Goal: Task Accomplishment & Management: Manage account settings

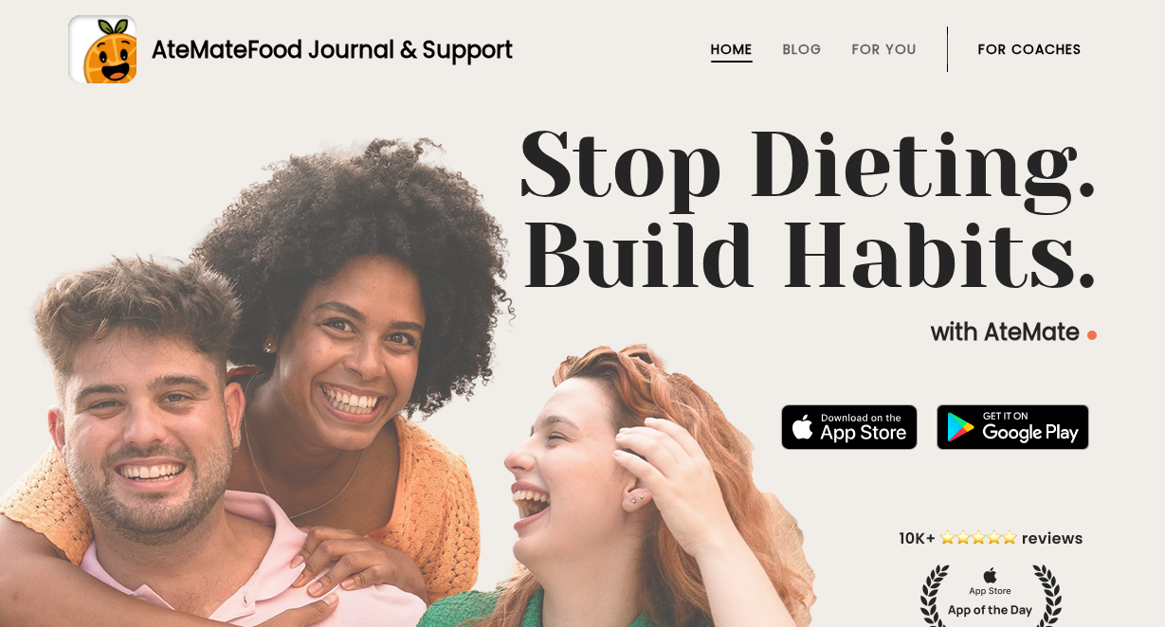
click at [1041, 53] on link "For Coaches" at bounding box center [1029, 49] width 103 height 15
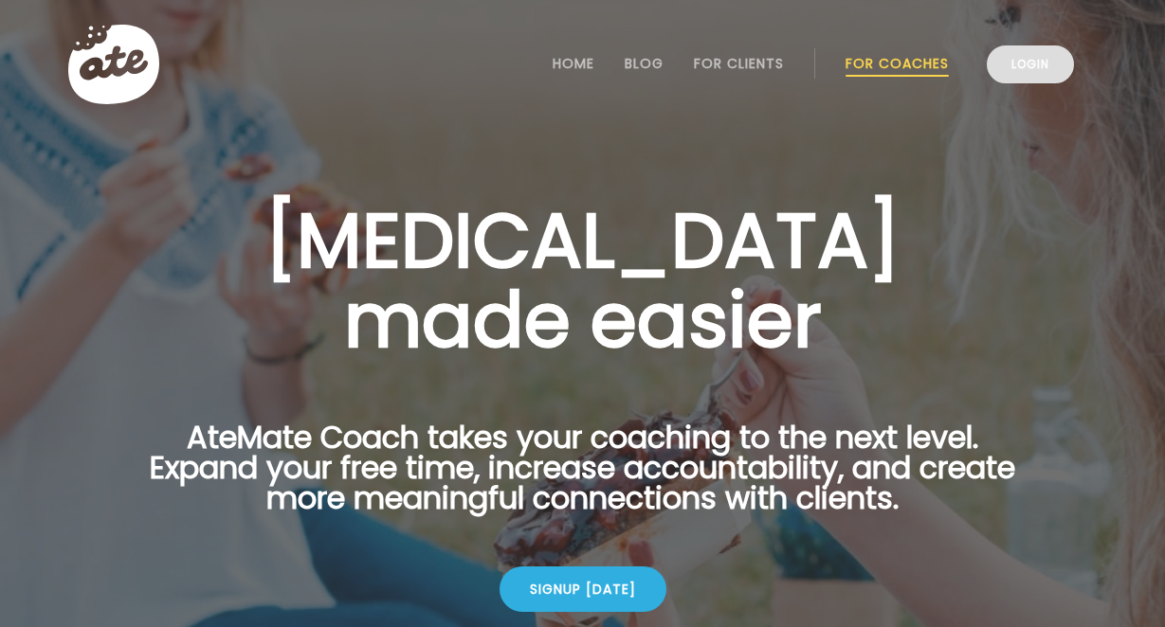
click at [1017, 71] on link "Login" at bounding box center [1029, 64] width 87 height 38
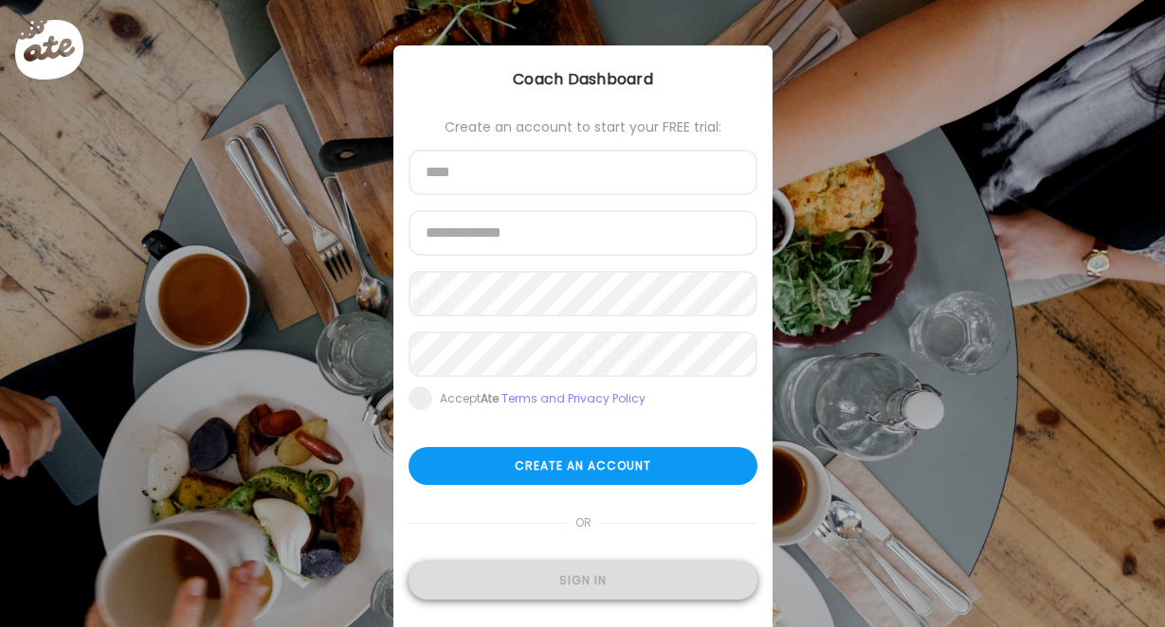
type input "**********"
click at [553, 574] on div "Sign in" at bounding box center [582, 581] width 349 height 38
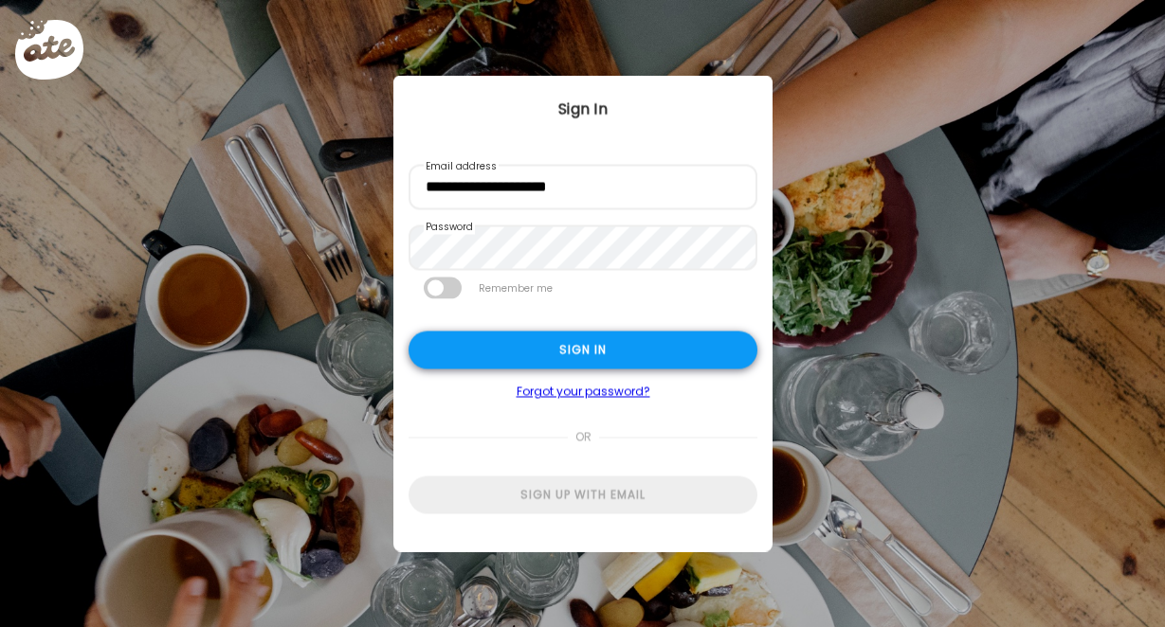
click at [604, 354] on div "Sign in" at bounding box center [582, 351] width 349 height 38
type input "**********"
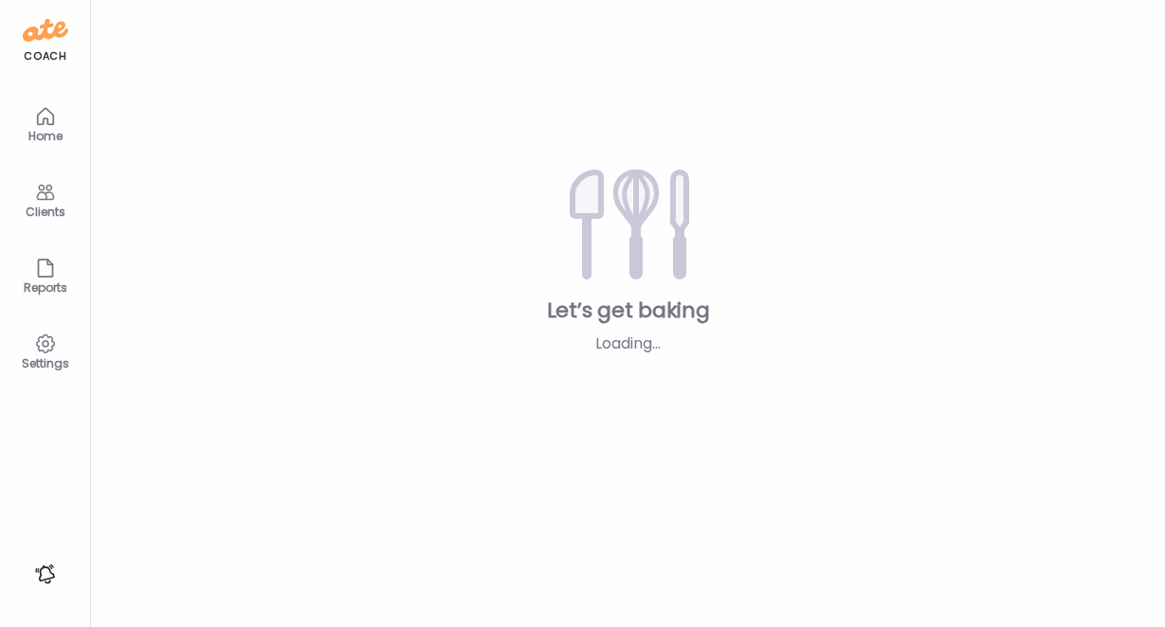
click at [584, 354] on div "Loading..." at bounding box center [628, 344] width 264 height 23
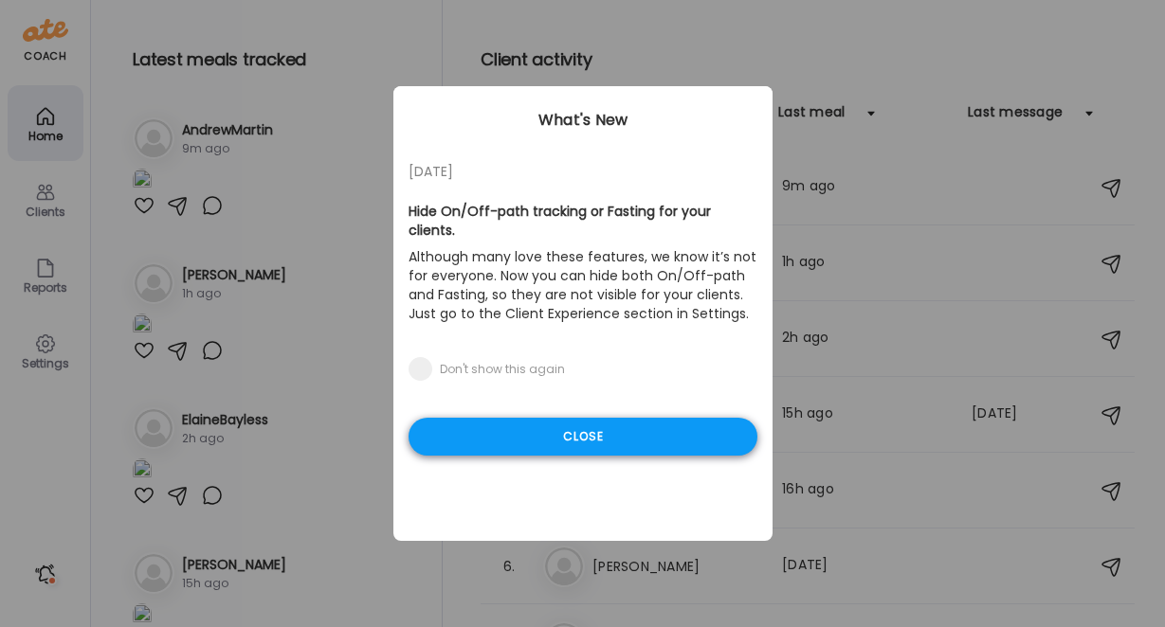
click at [643, 418] on div "Close" at bounding box center [582, 437] width 349 height 38
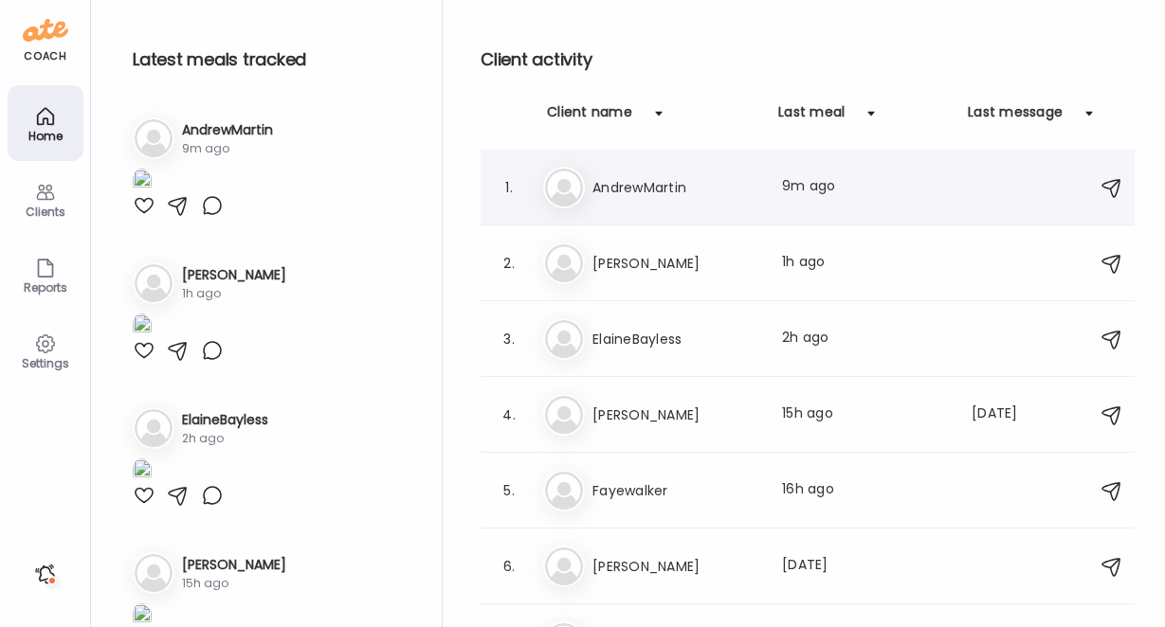
click at [629, 167] on div "An AndrewMartin Last meal: 9m ago" at bounding box center [810, 188] width 534 height 42
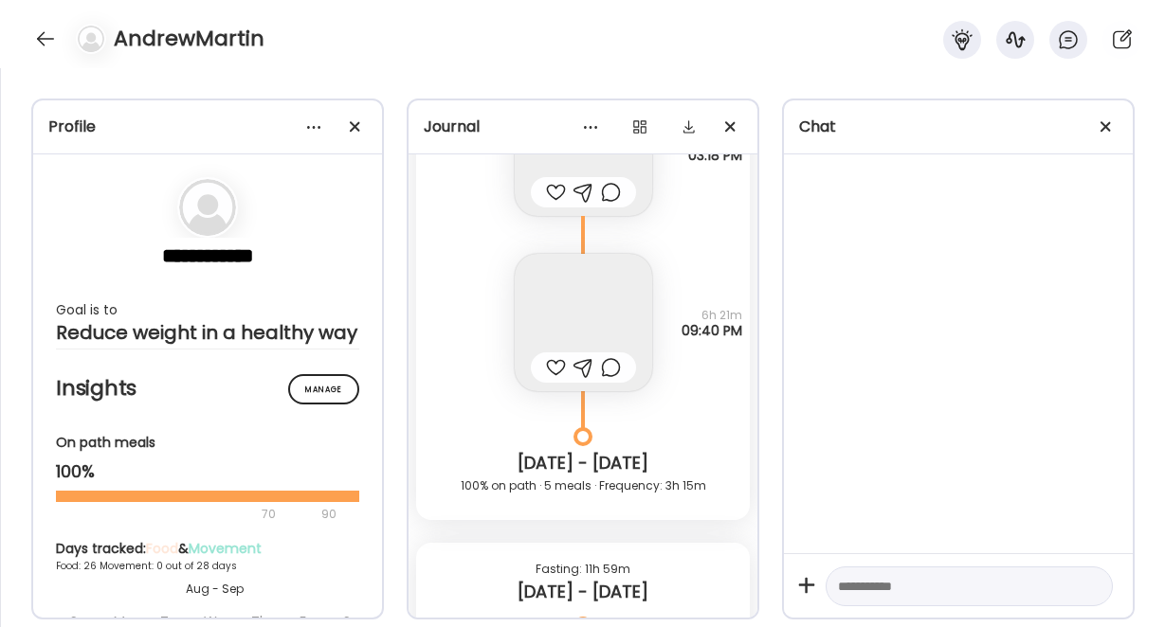
scroll to position [35871, 0]
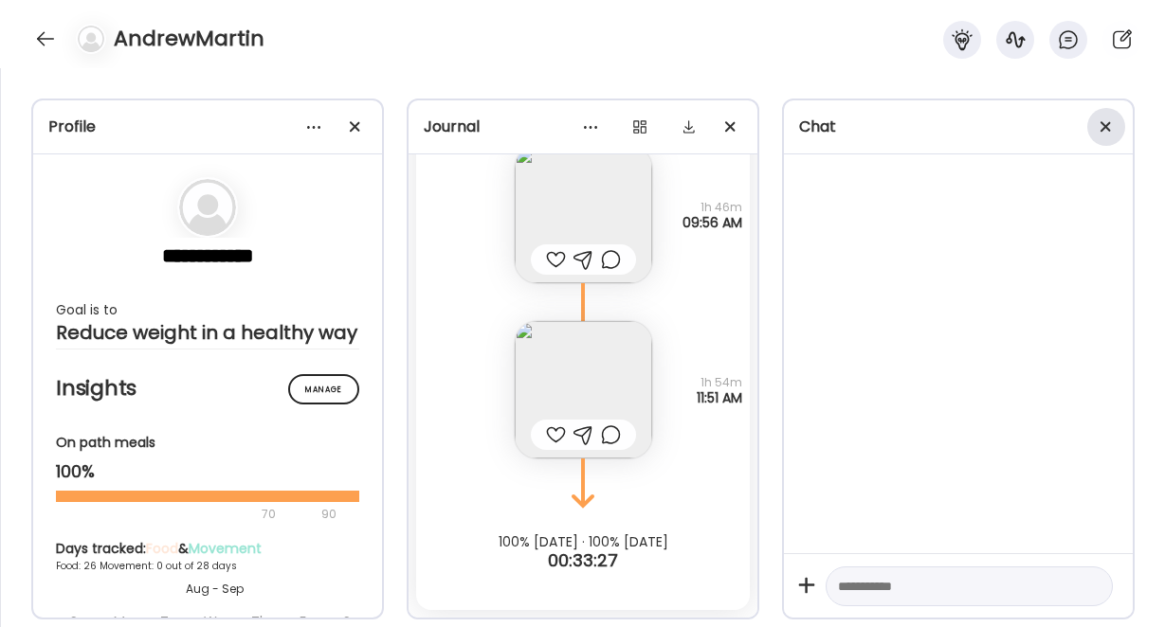
click at [1110, 123] on div at bounding box center [1106, 127] width 38 height 38
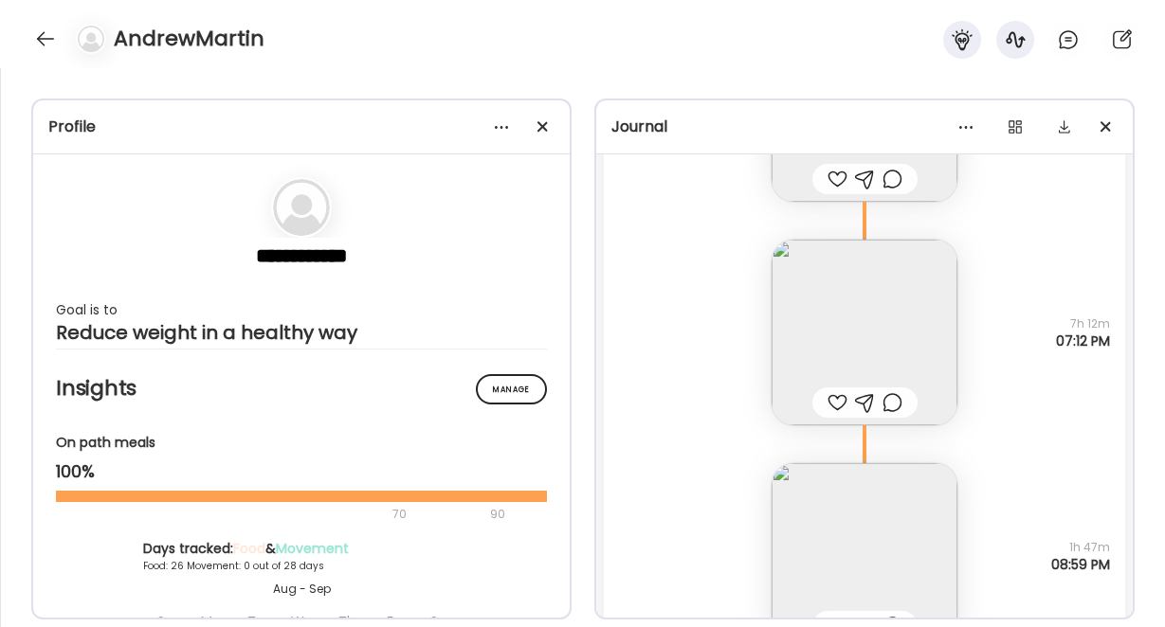
scroll to position [38417, 0]
click at [845, 552] on img at bounding box center [864, 557] width 186 height 186
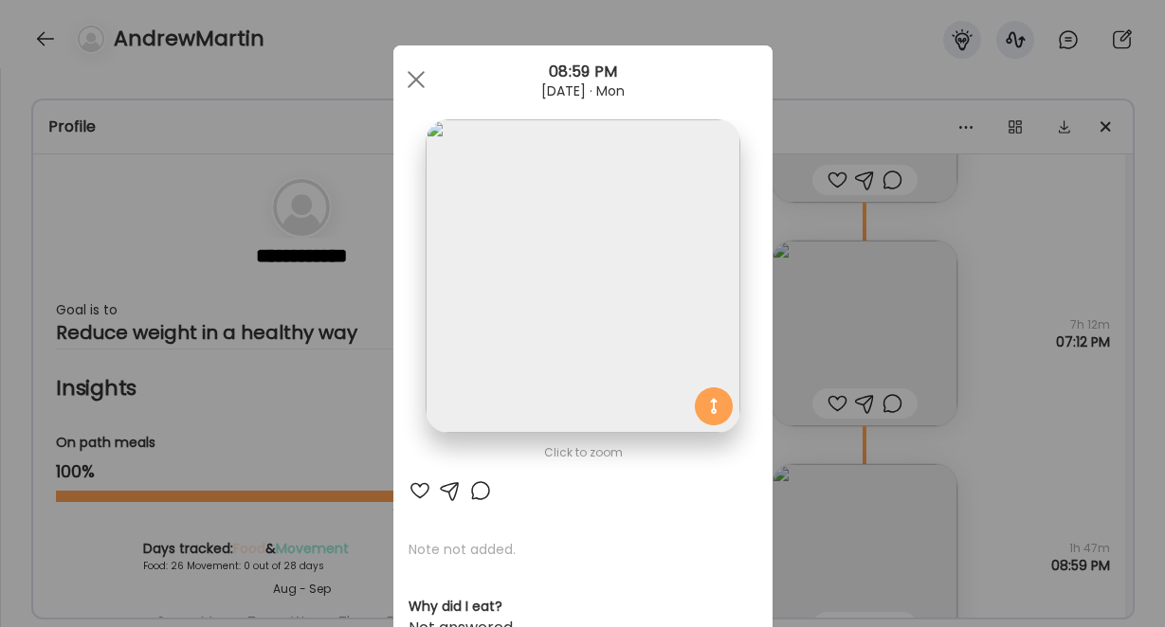
click at [590, 290] on img at bounding box center [582, 276] width 314 height 314
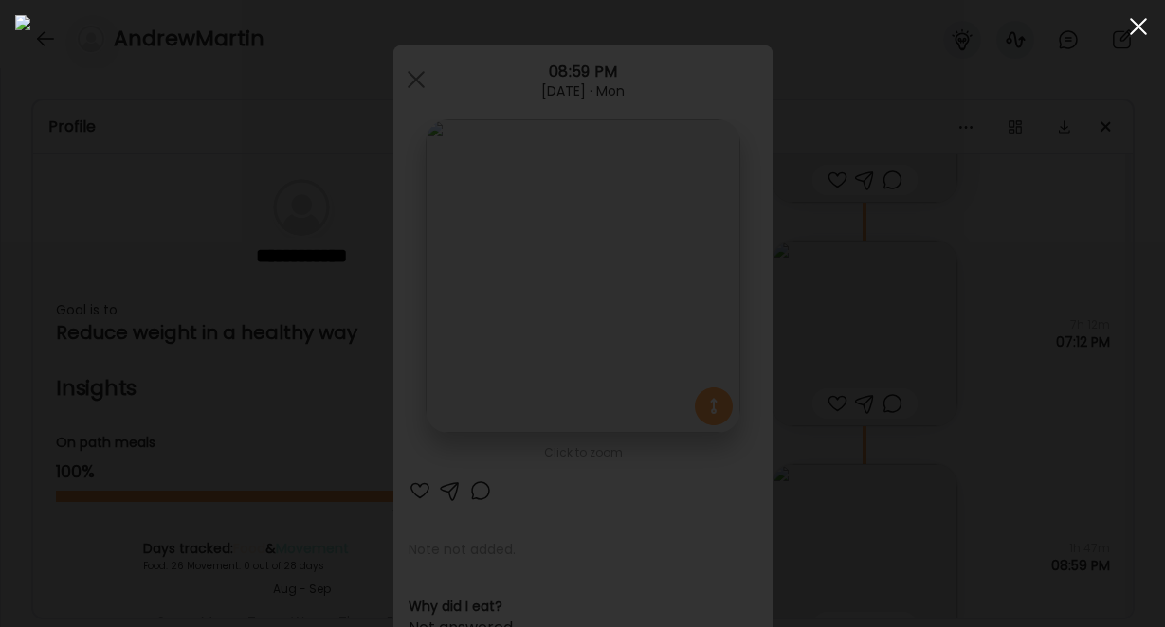
click at [1141, 25] on div at bounding box center [1138, 27] width 38 height 38
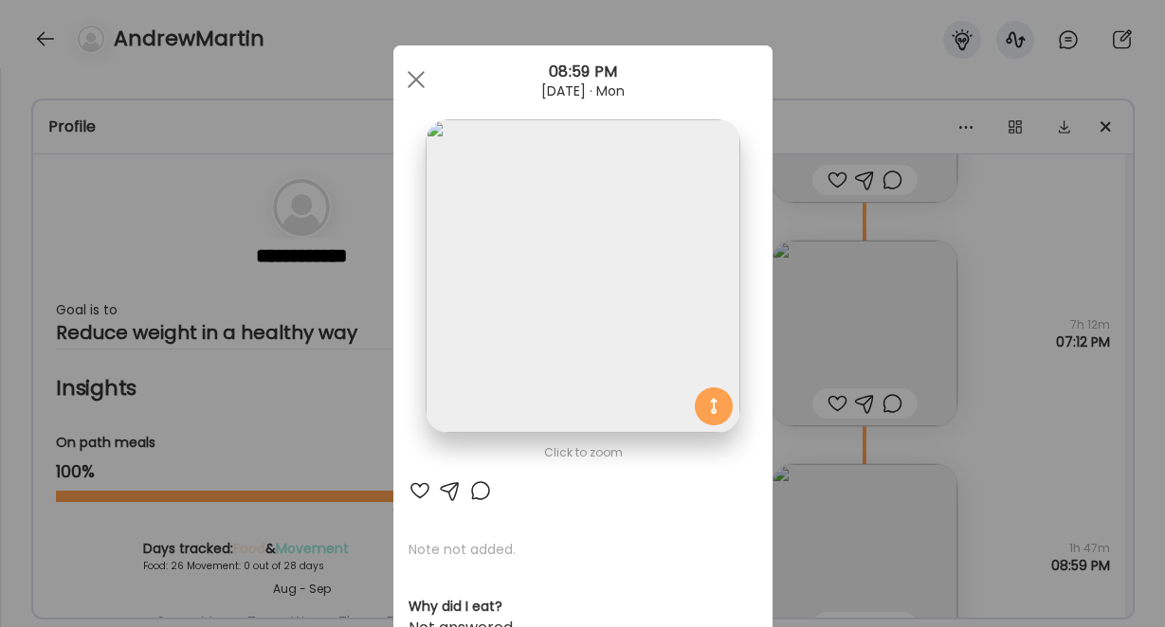
drag, startPoint x: 419, startPoint y: 81, endPoint x: 484, endPoint y: 130, distance: 81.9
click at [419, 81] on div at bounding box center [416, 80] width 38 height 38
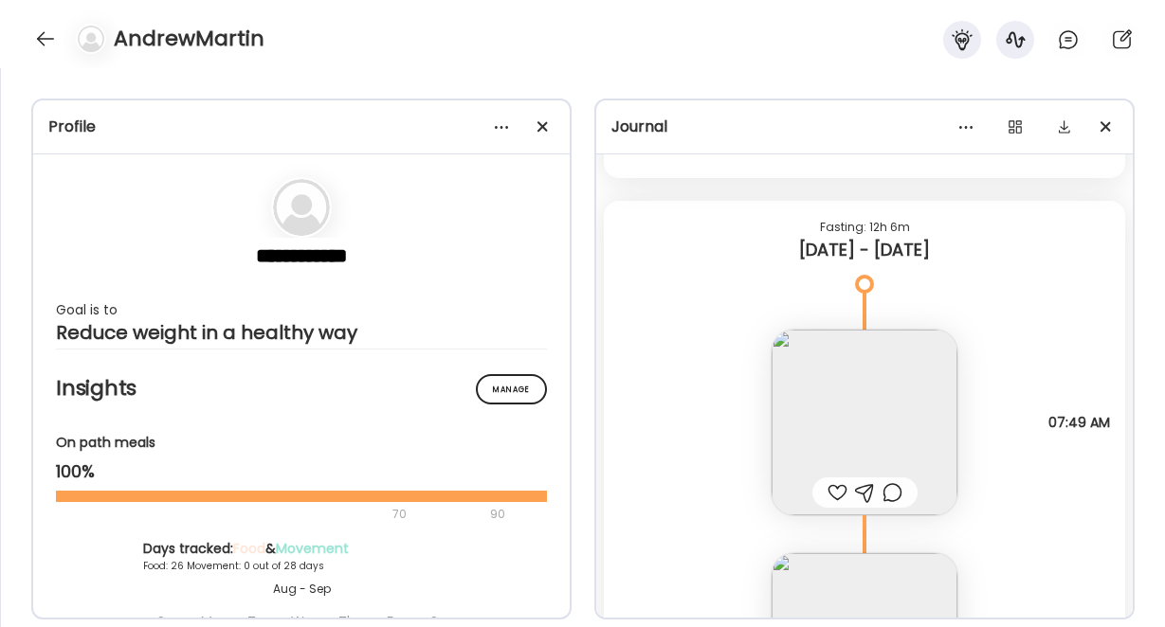
scroll to position [37878, 0]
click at [881, 385] on img at bounding box center [864, 426] width 186 height 186
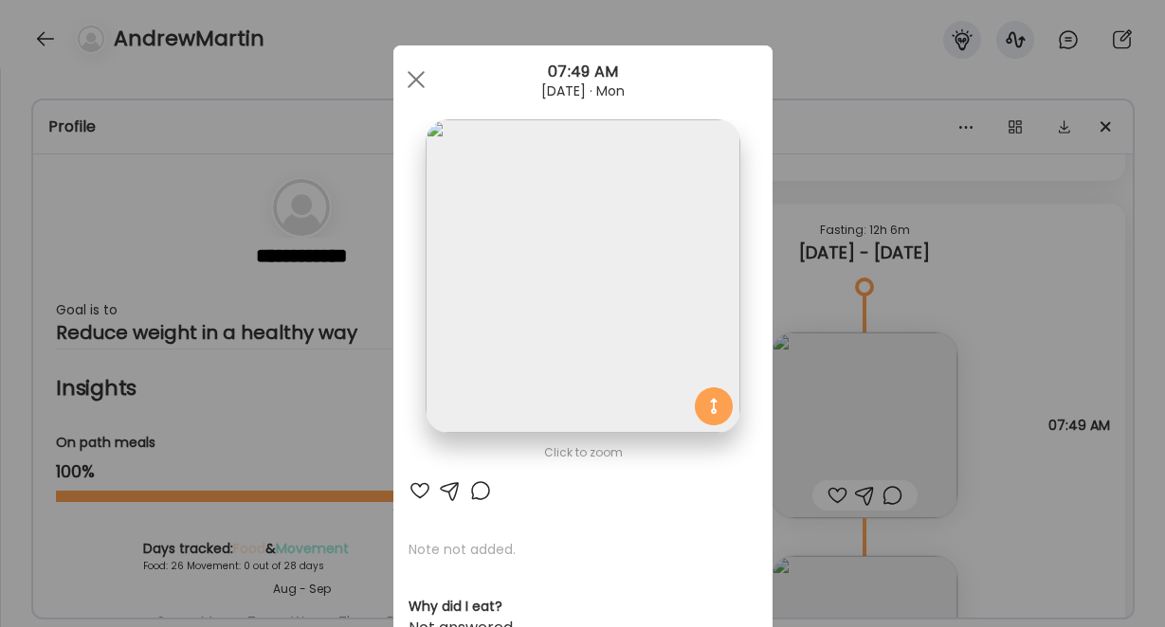
click at [554, 258] on img at bounding box center [582, 276] width 314 height 314
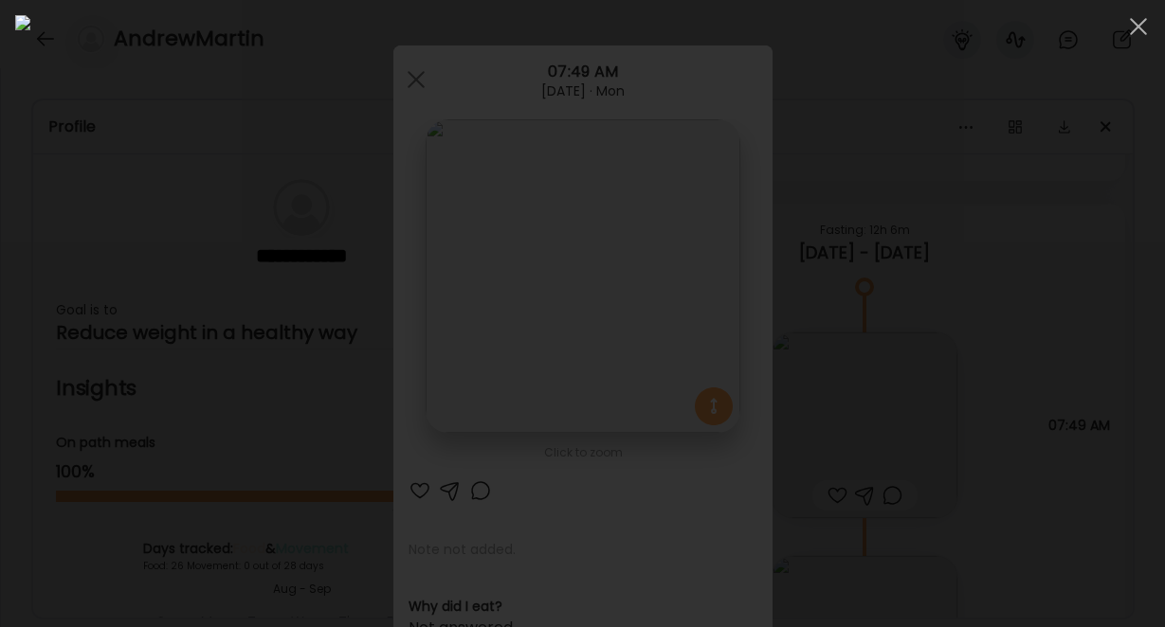
click at [1038, 474] on div at bounding box center [582, 313] width 1134 height 597
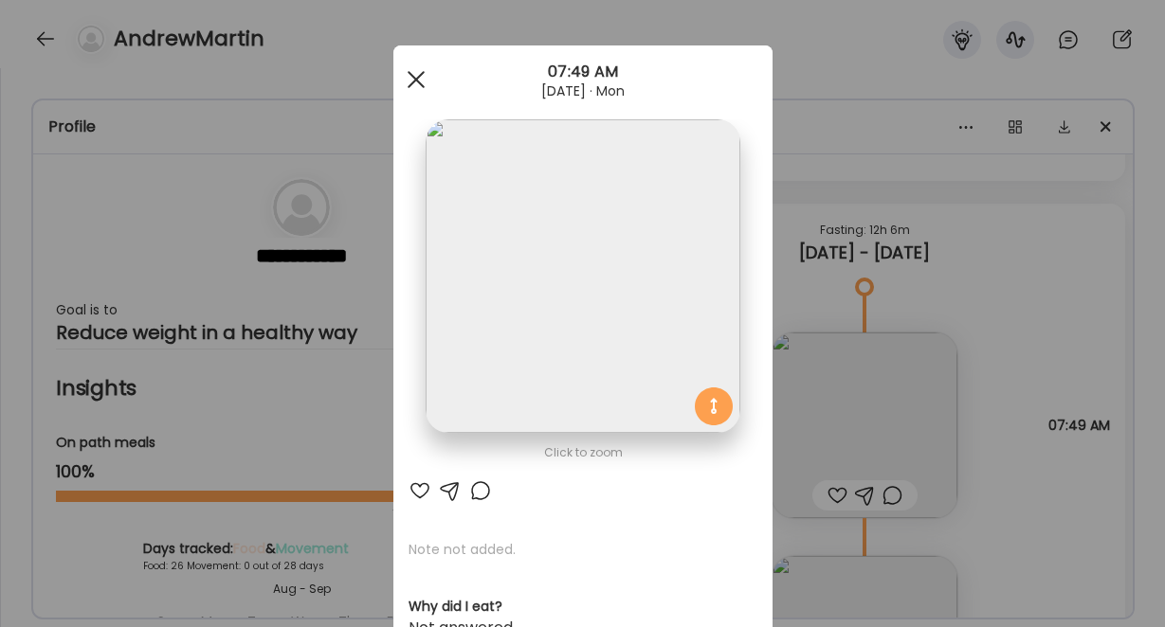
click at [418, 80] on span at bounding box center [415, 79] width 17 height 17
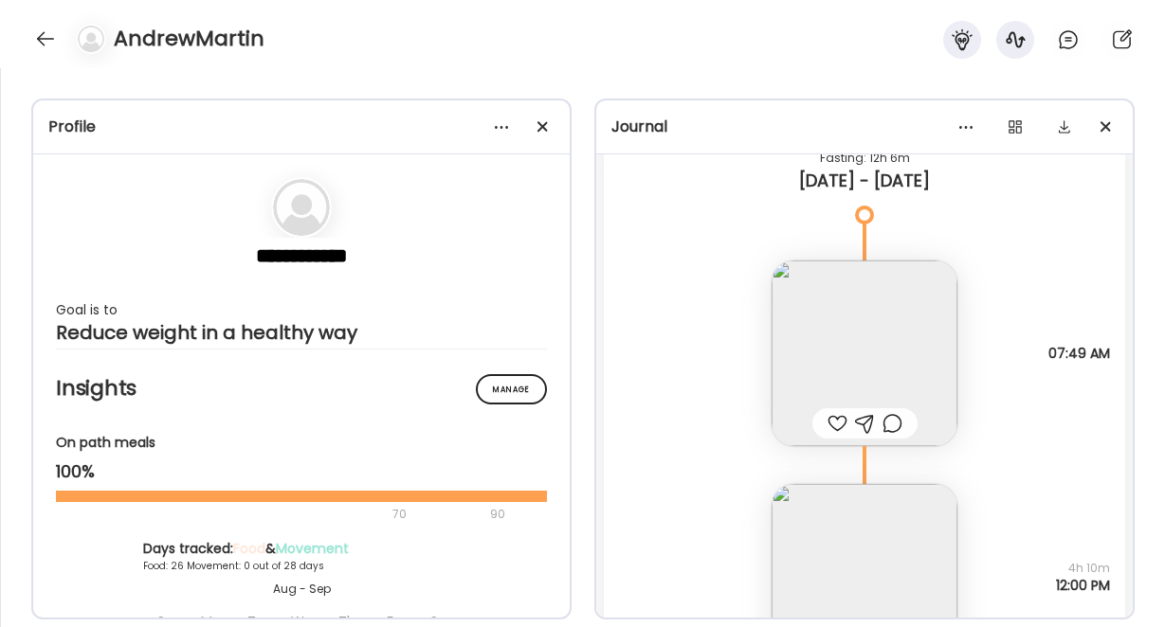
scroll to position [37951, 0]
click at [832, 343] on img at bounding box center [864, 353] width 186 height 186
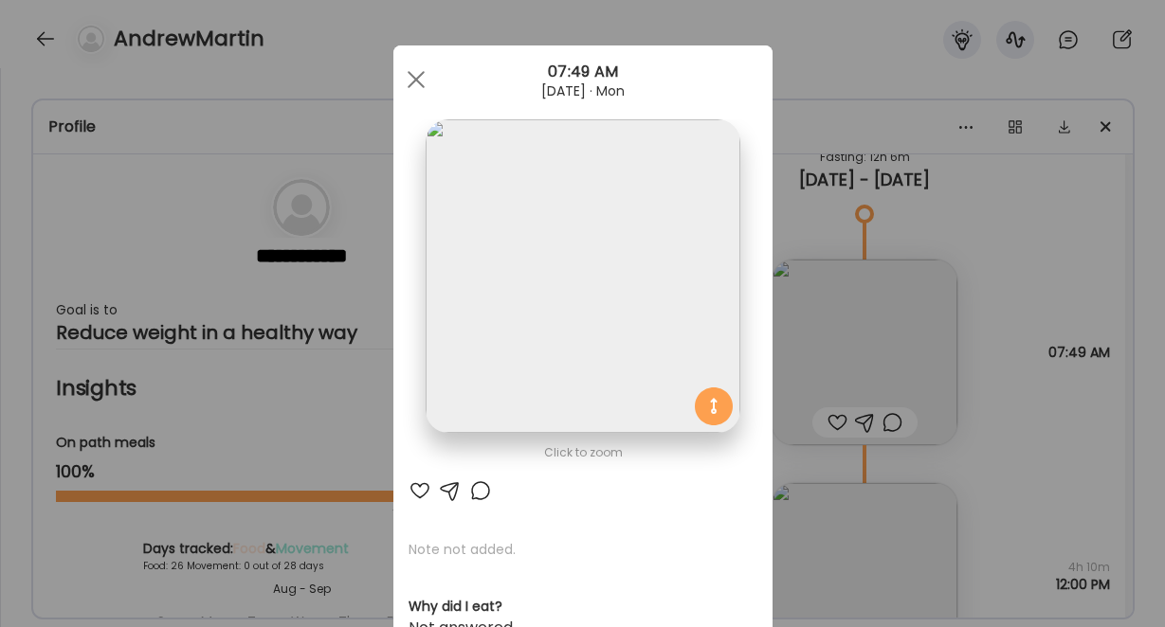
click at [573, 299] on img at bounding box center [582, 276] width 314 height 314
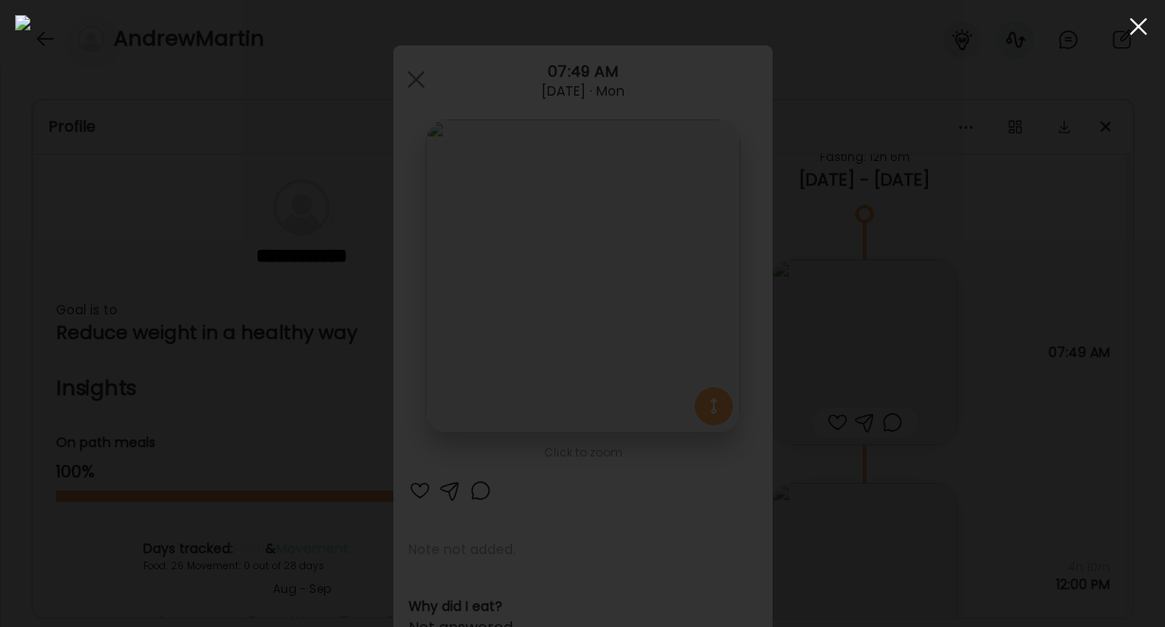
click at [1139, 23] on span at bounding box center [1138, 26] width 17 height 17
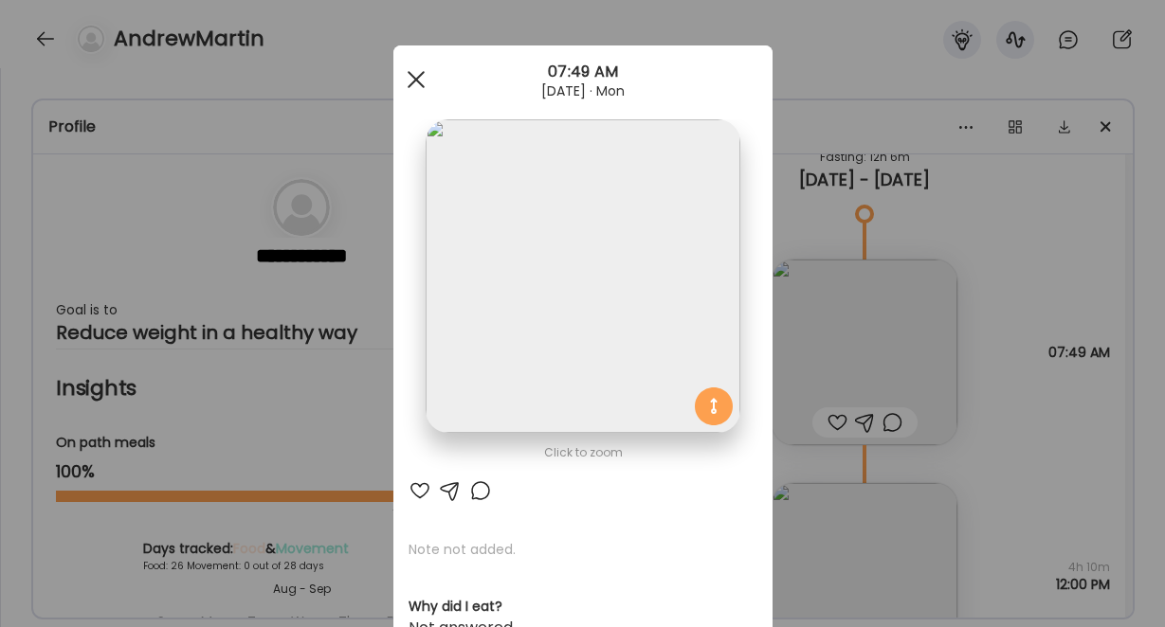
click at [417, 74] on div at bounding box center [416, 80] width 38 height 38
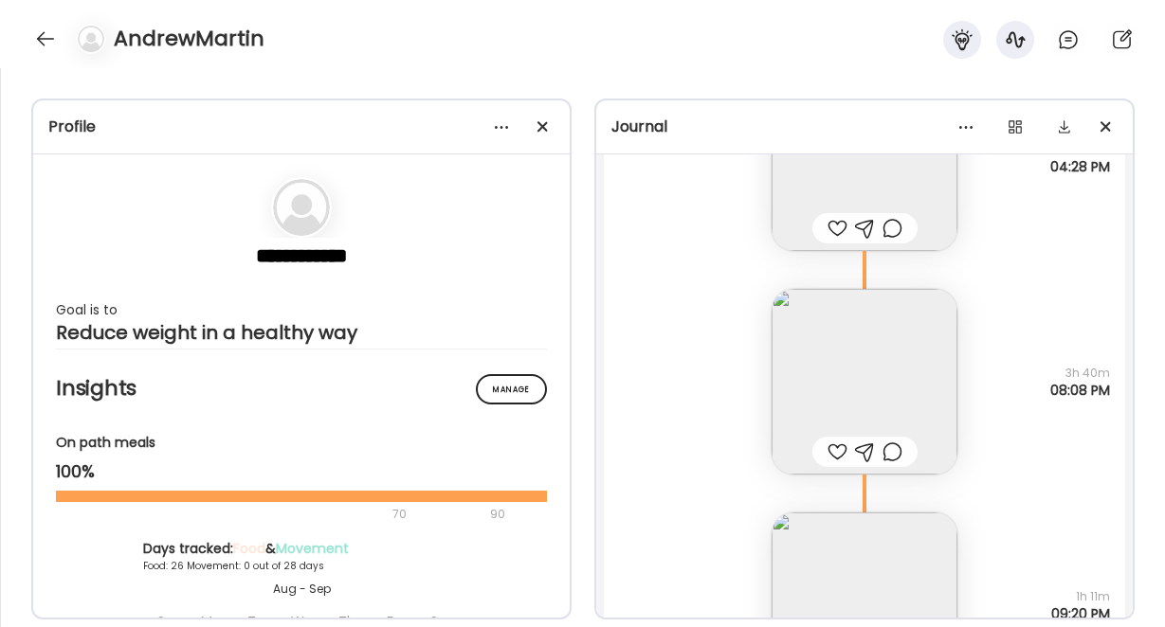
scroll to position [30555, 0]
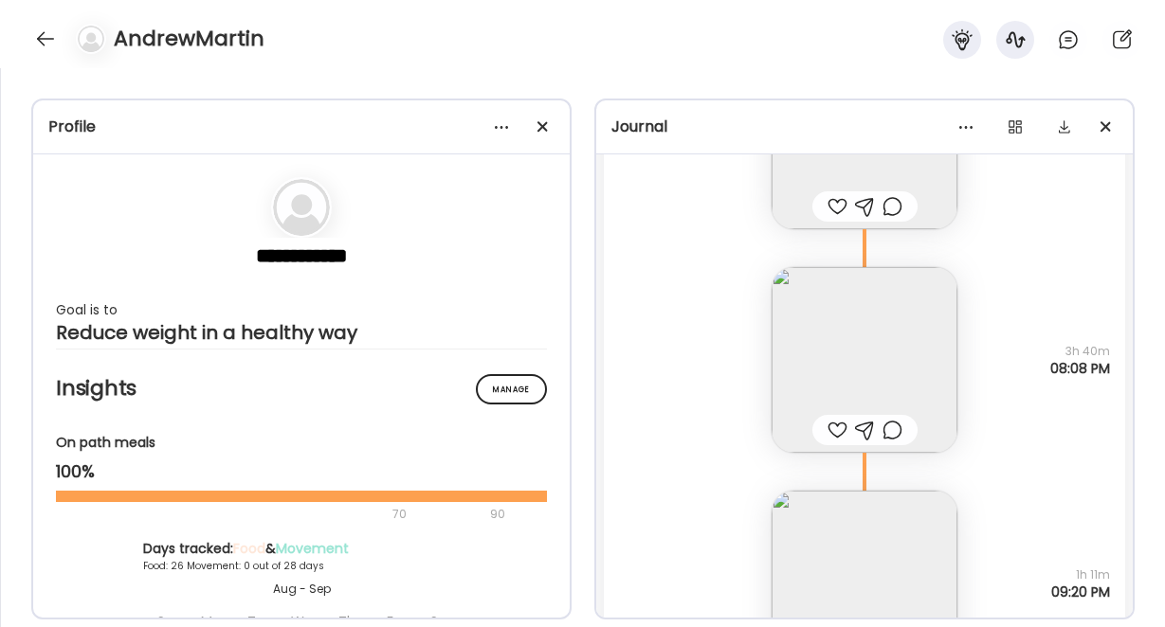
click at [898, 363] on img at bounding box center [864, 360] width 186 height 186
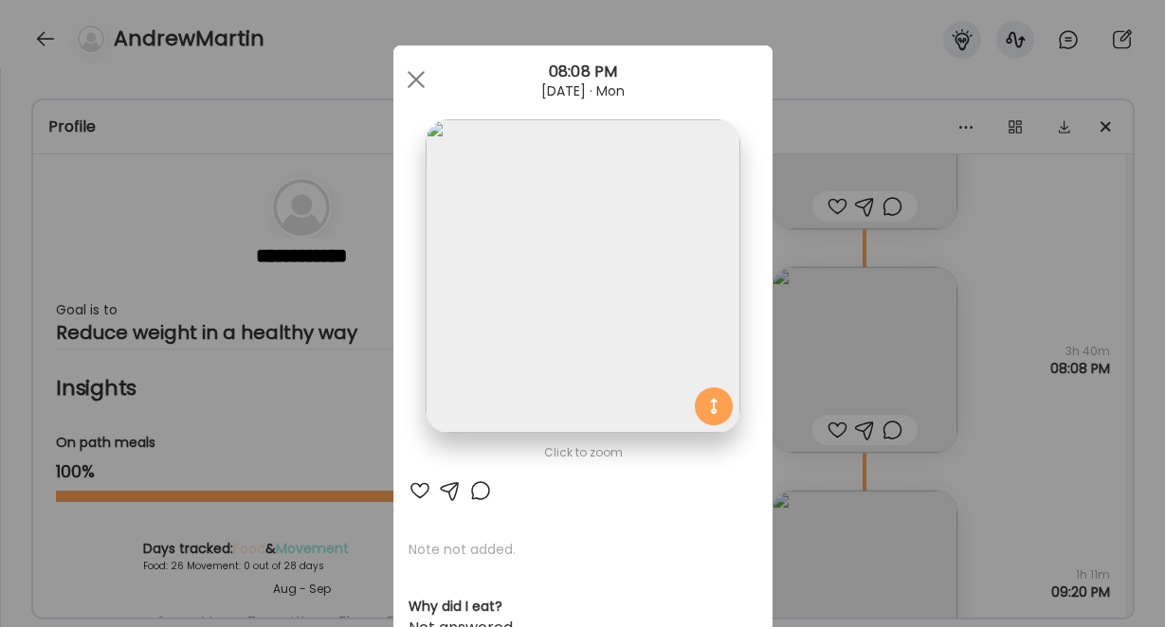
click at [609, 306] on img at bounding box center [582, 276] width 314 height 314
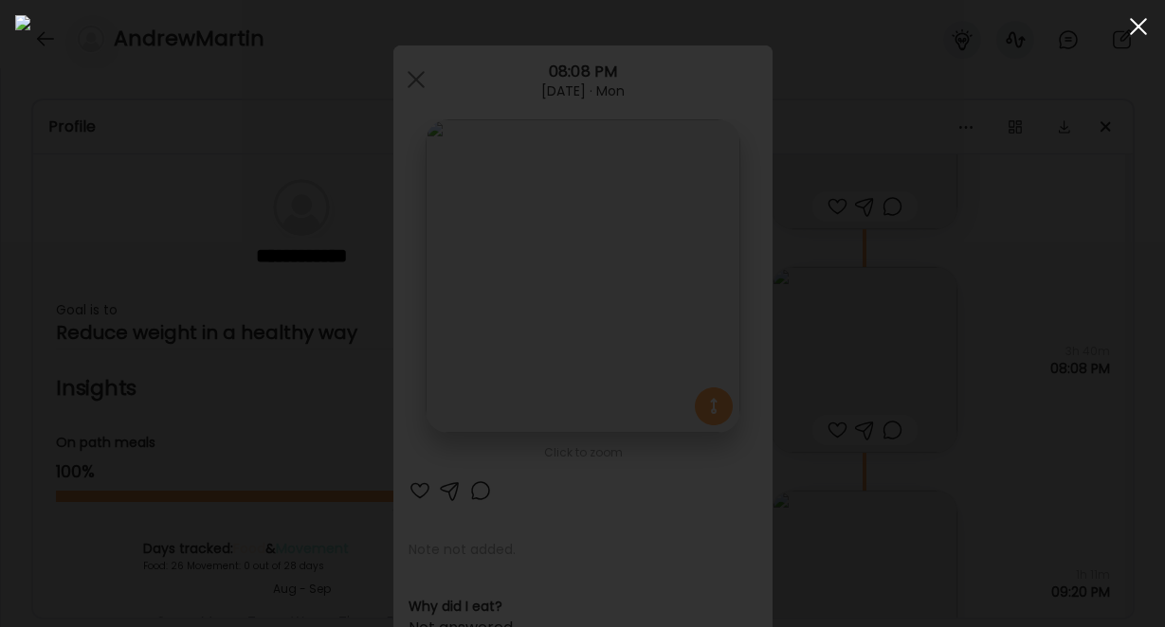
click at [1139, 30] on div at bounding box center [1138, 27] width 38 height 38
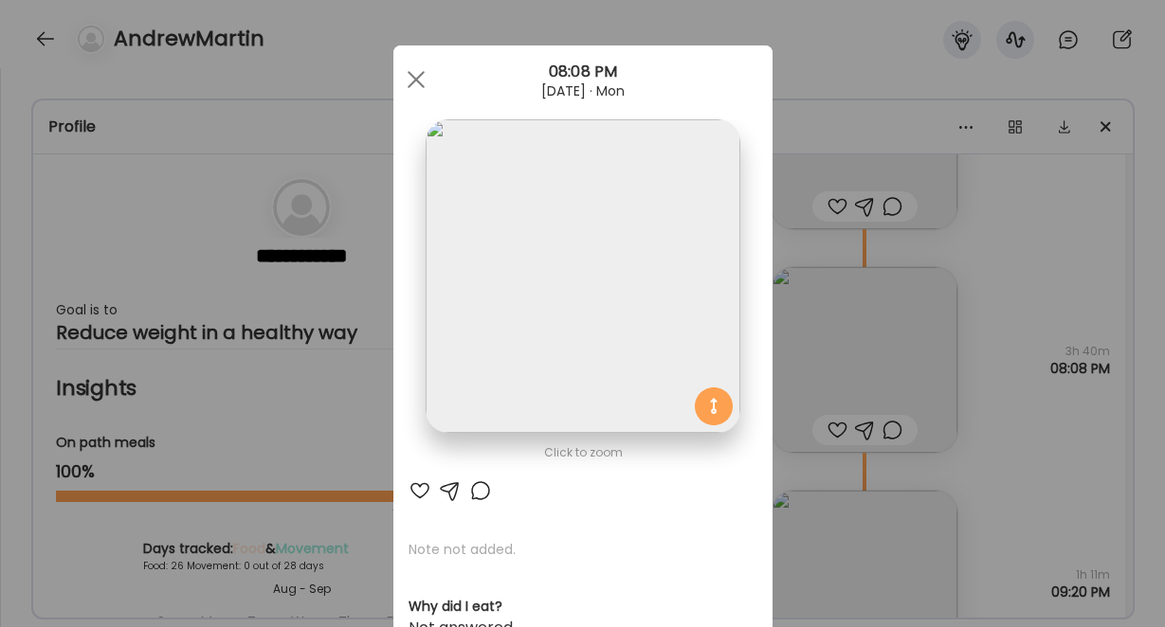
click at [411, 81] on span at bounding box center [415, 79] width 17 height 17
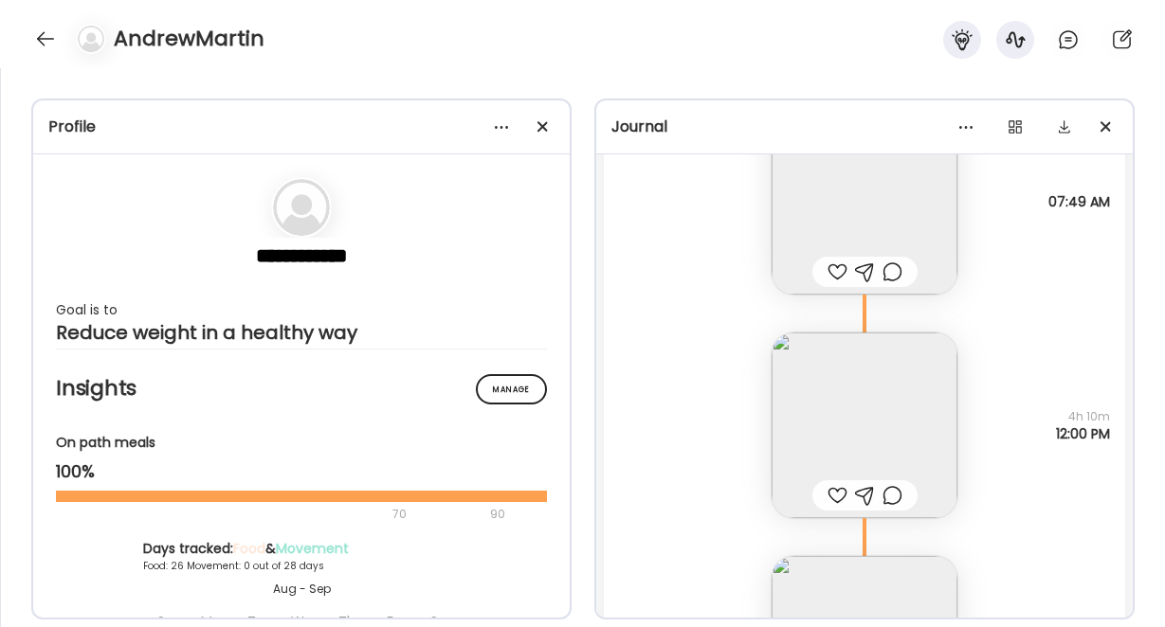
scroll to position [38131, 0]
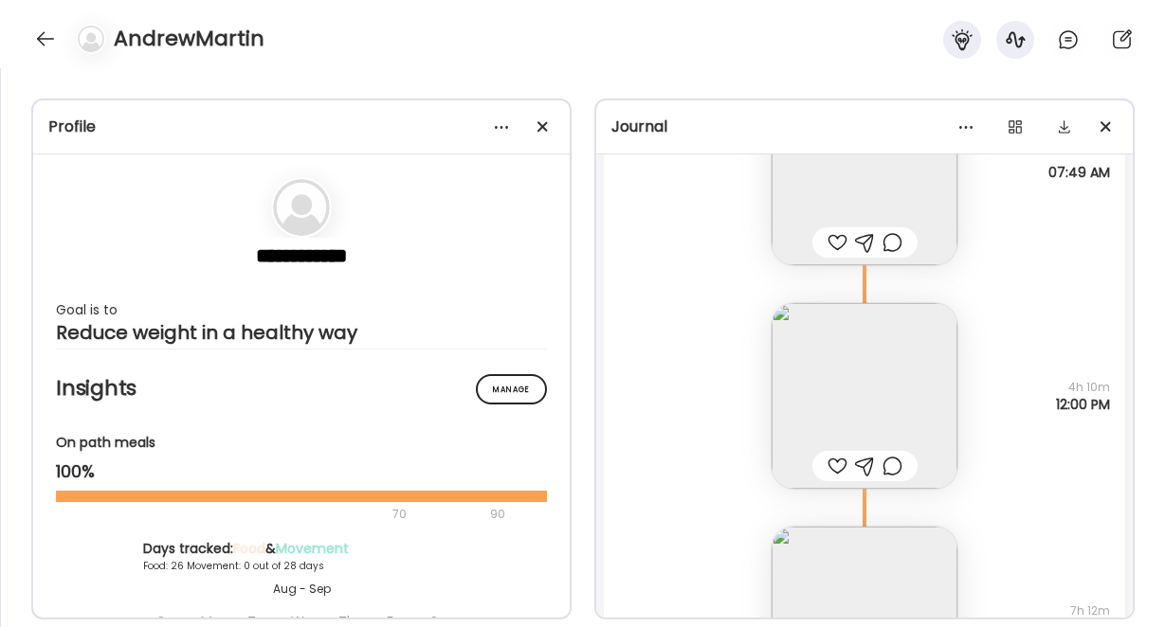
click at [864, 405] on img at bounding box center [864, 396] width 186 height 186
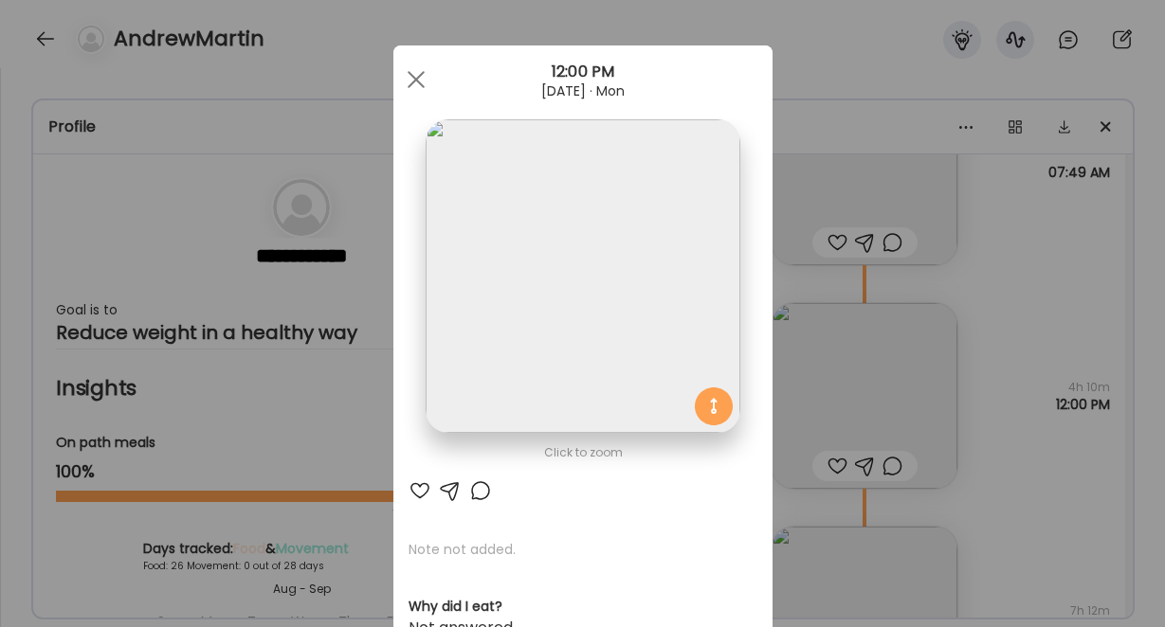
click at [608, 317] on img at bounding box center [582, 276] width 314 height 314
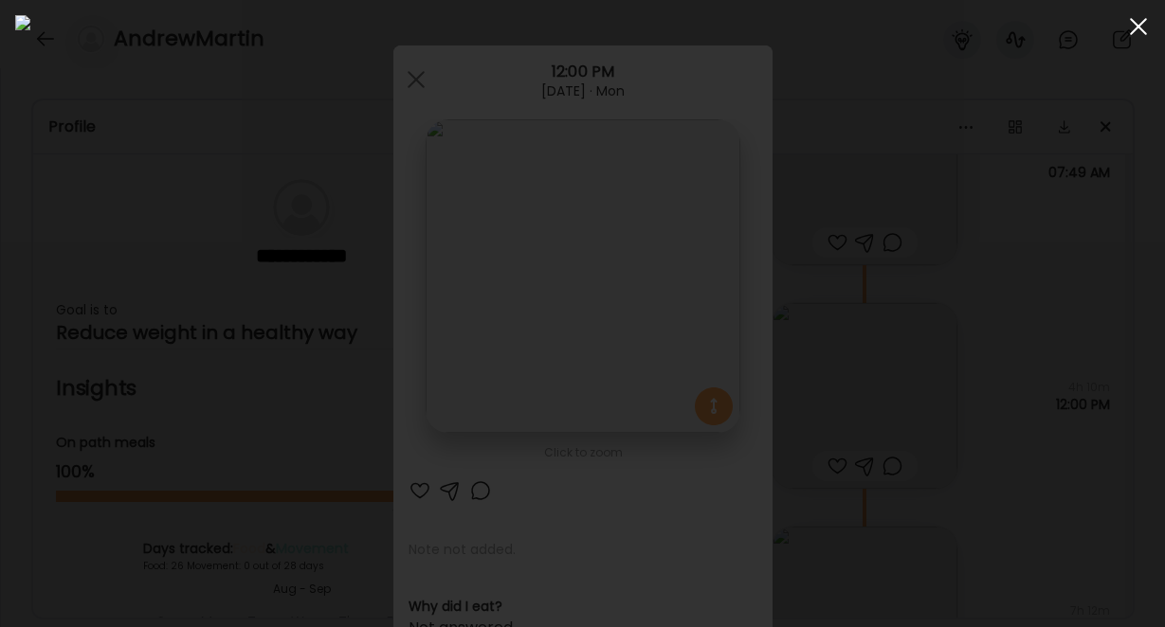
click at [1144, 25] on div at bounding box center [1138, 27] width 38 height 38
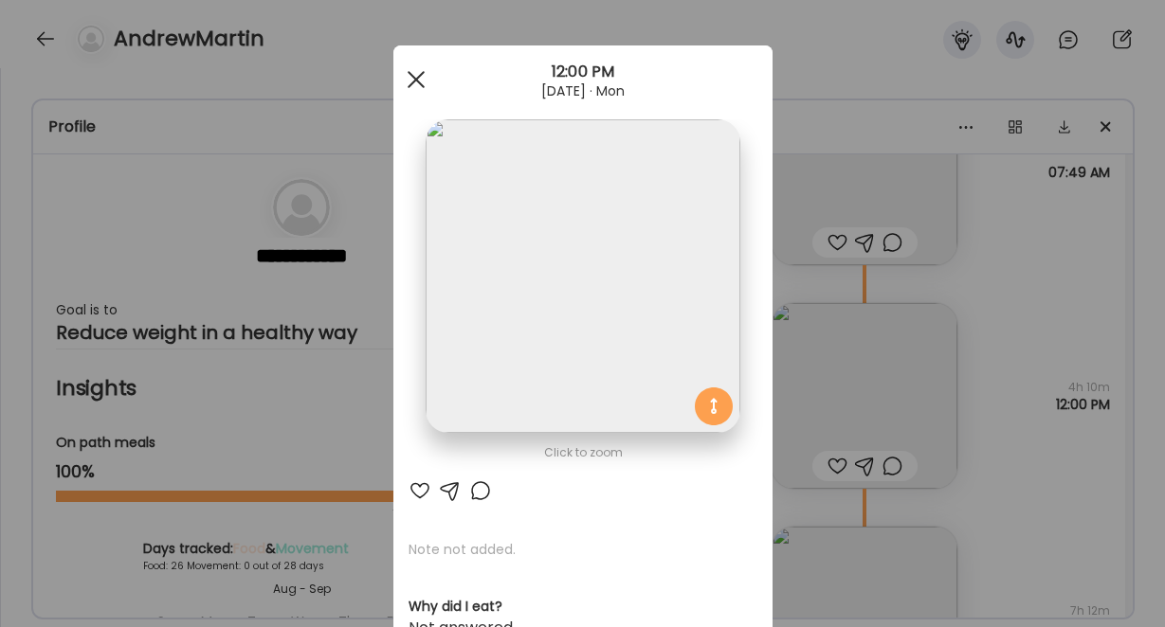
click at [418, 85] on div at bounding box center [416, 80] width 38 height 38
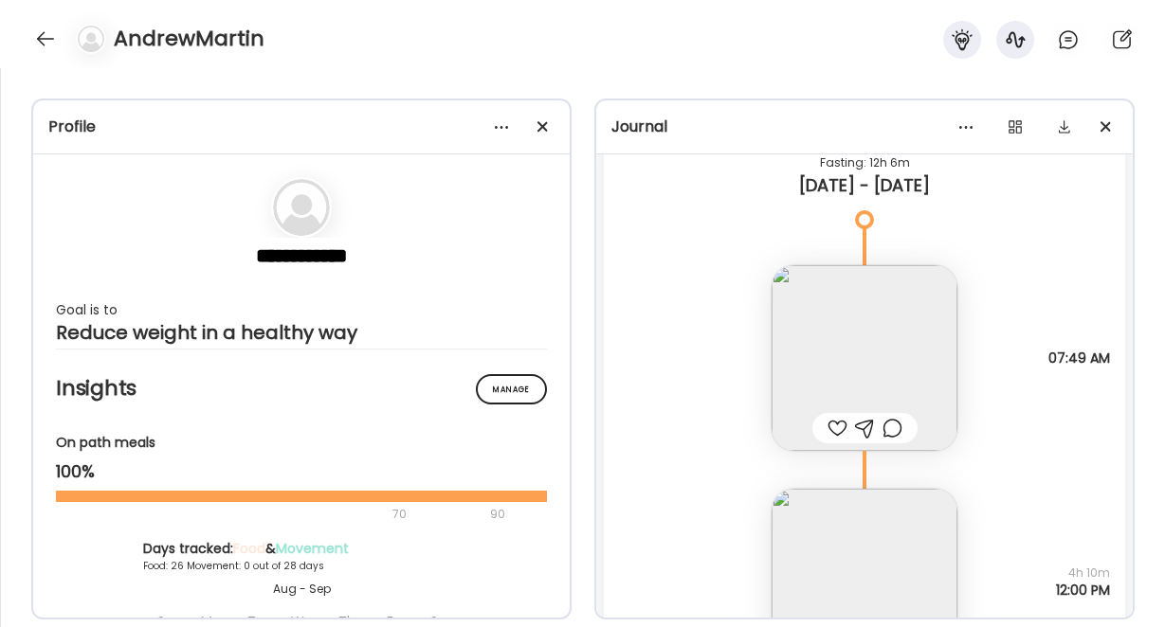
scroll to position [37946, 0]
click at [839, 339] on img at bounding box center [864, 357] width 186 height 186
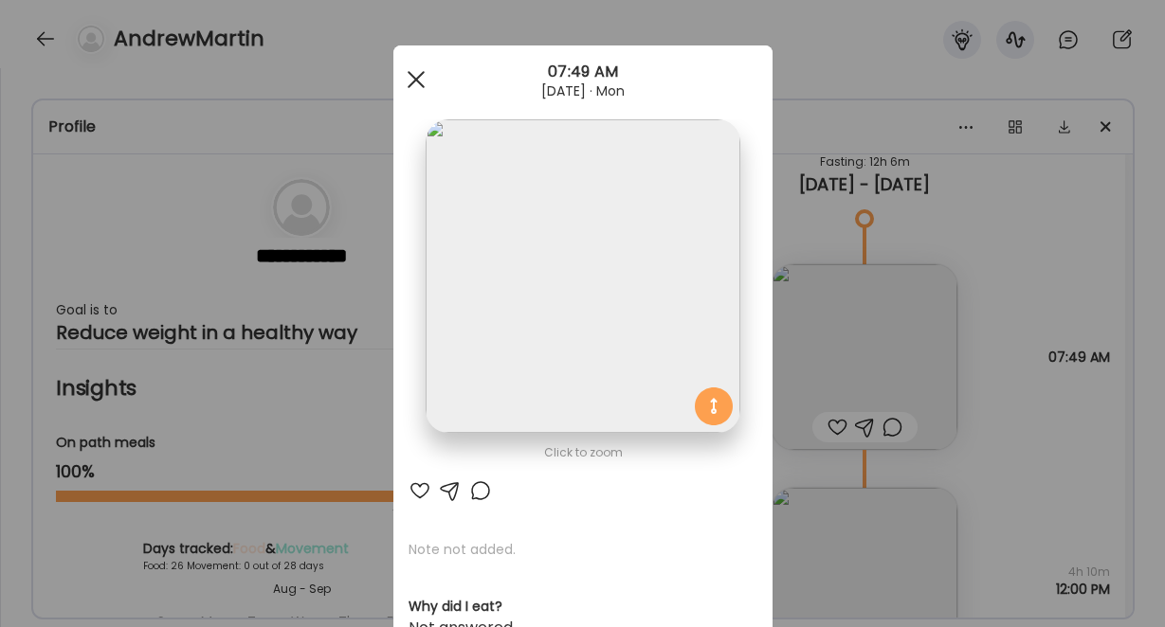
click at [415, 84] on div at bounding box center [416, 80] width 38 height 38
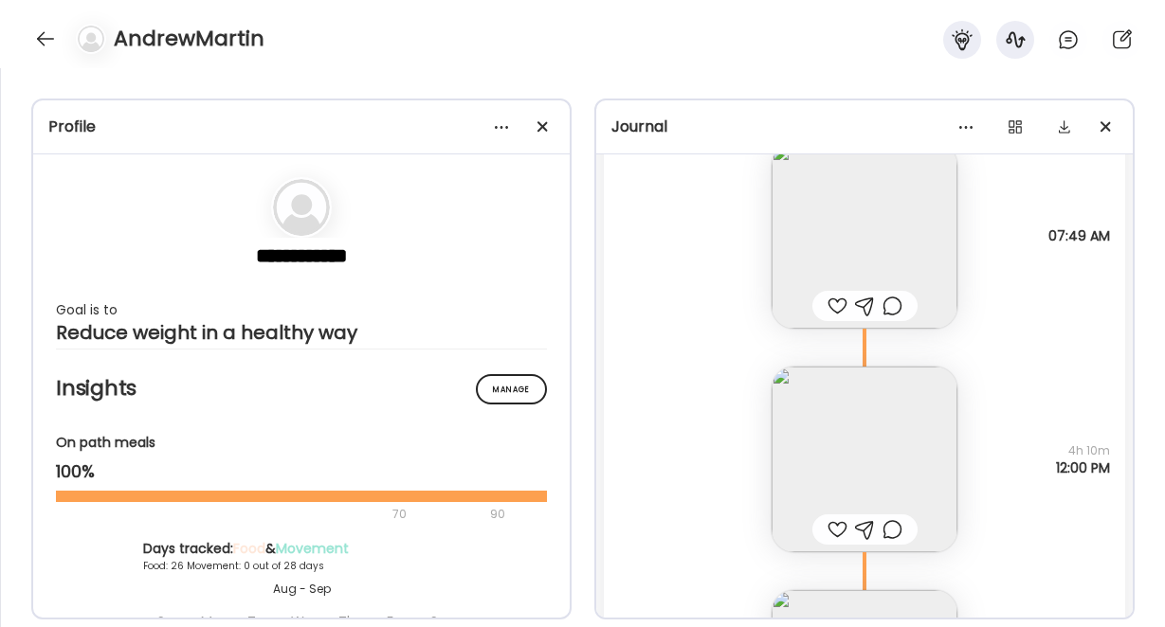
scroll to position [38093, 0]
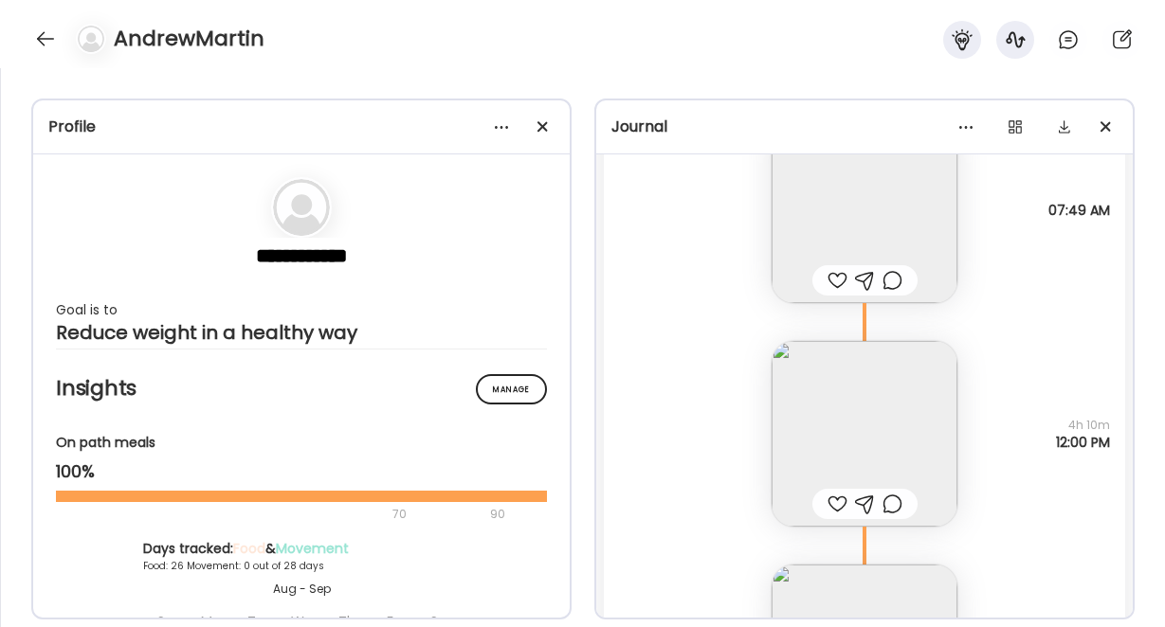
click at [871, 402] on img at bounding box center [864, 434] width 186 height 186
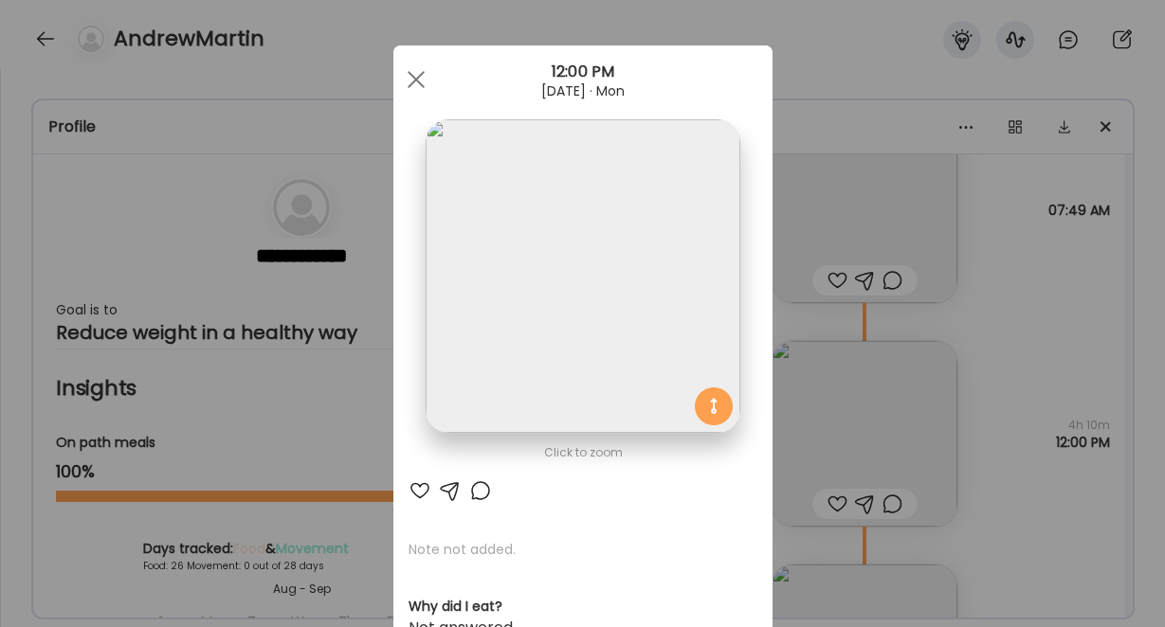
click at [567, 240] on img at bounding box center [582, 276] width 314 height 314
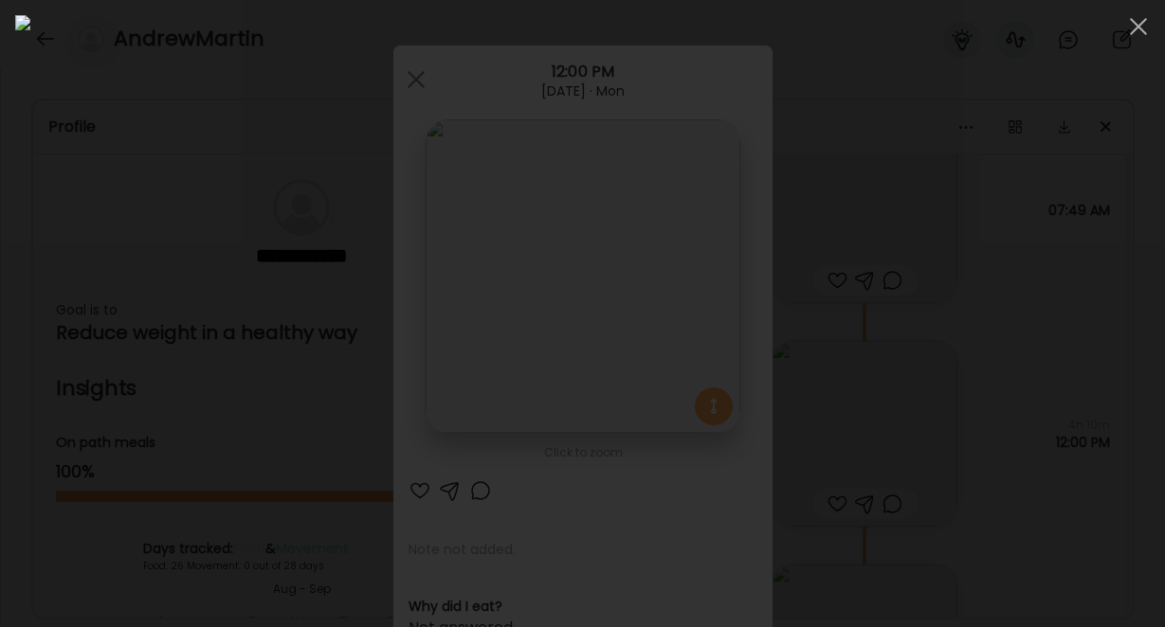
click at [1004, 393] on div at bounding box center [582, 313] width 1134 height 597
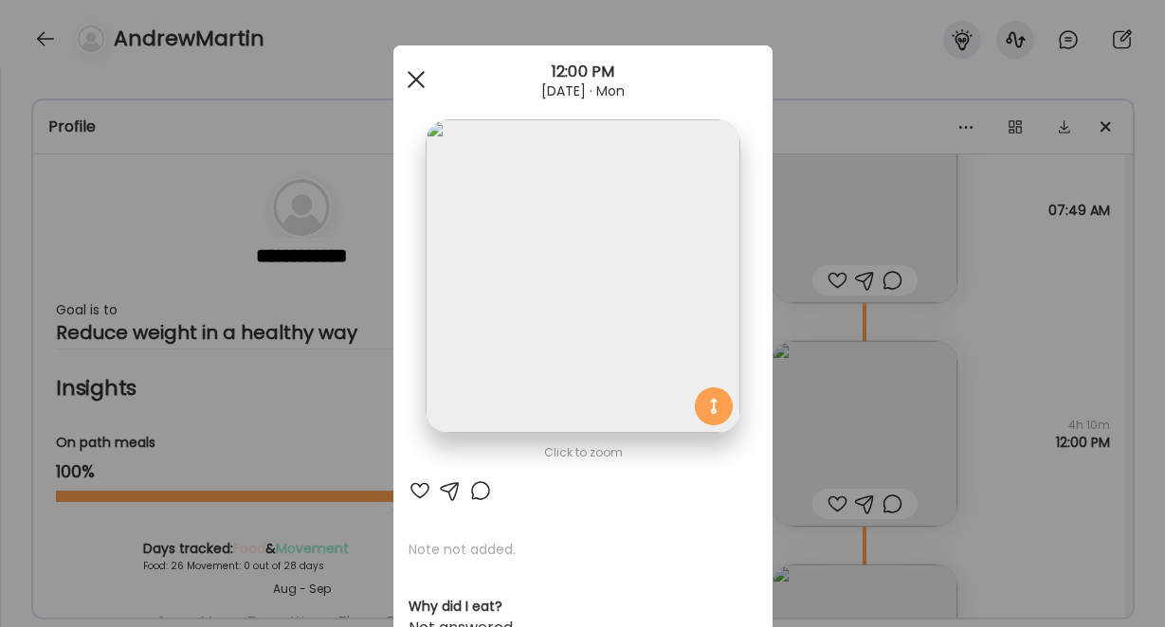
click at [413, 78] on span at bounding box center [415, 79] width 17 height 17
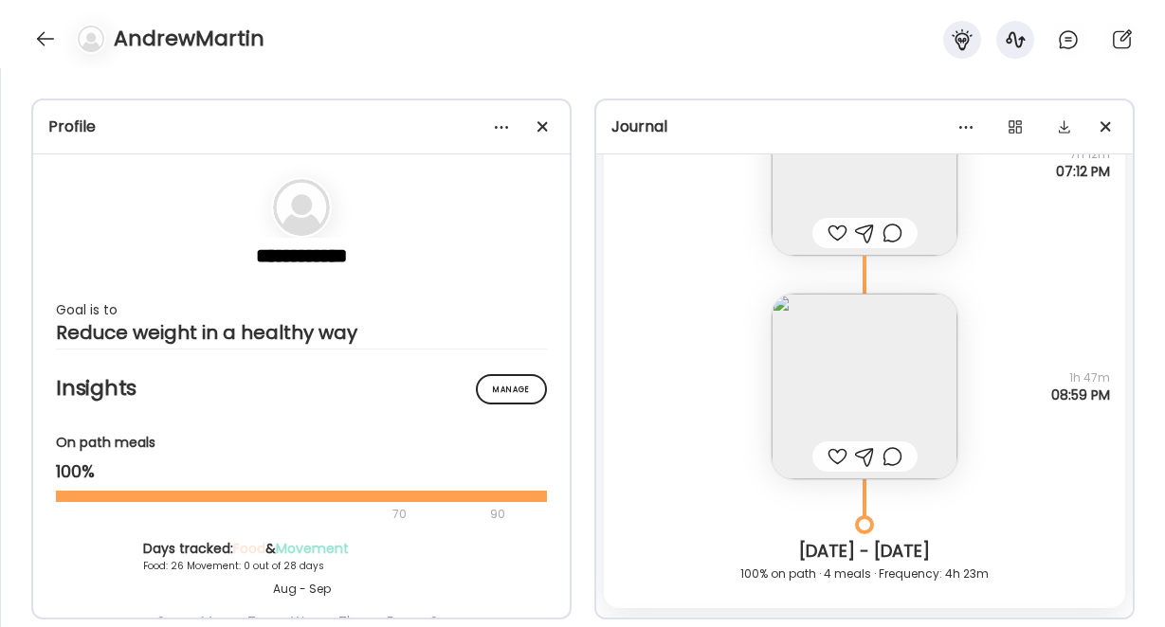
scroll to position [38628, 0]
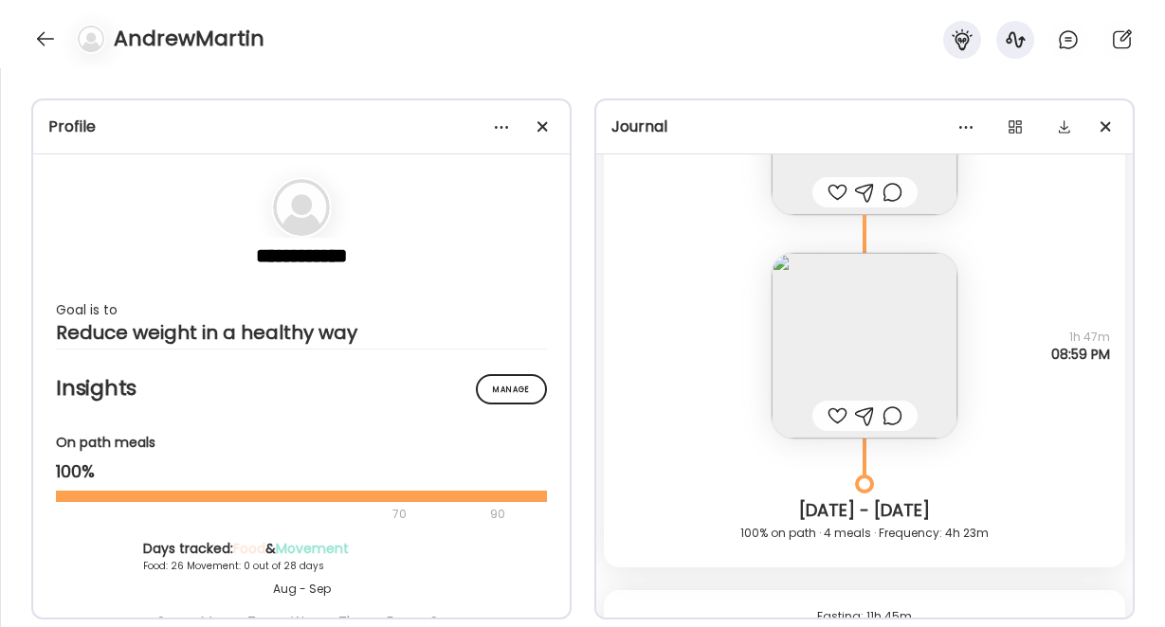
click at [827, 299] on img at bounding box center [864, 346] width 186 height 186
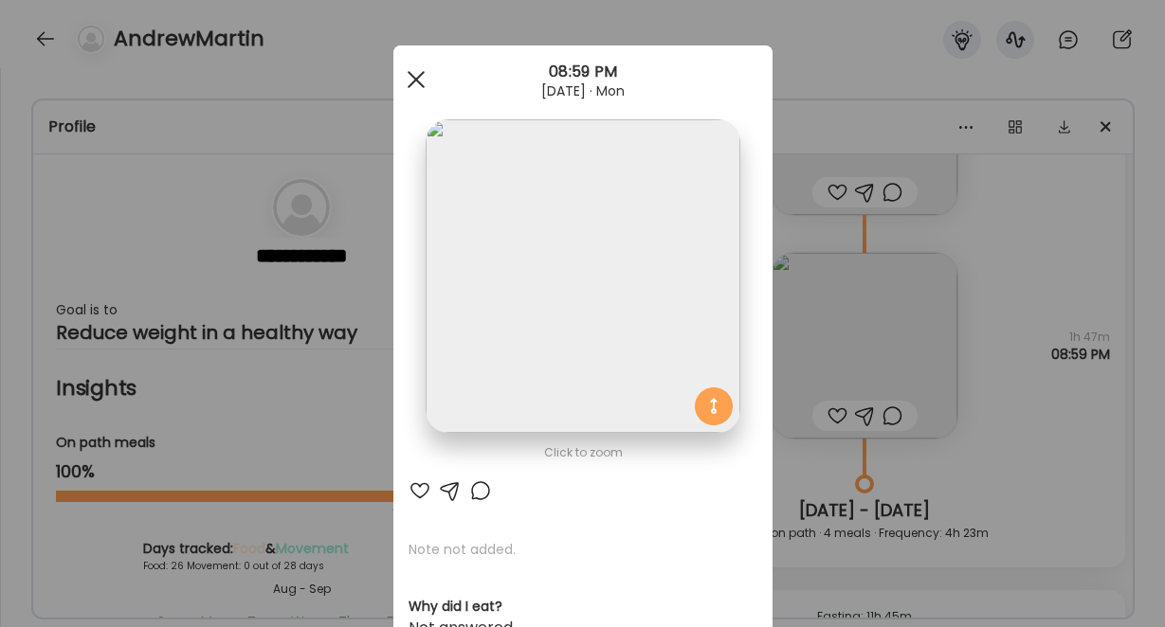
click at [409, 81] on div at bounding box center [416, 80] width 38 height 38
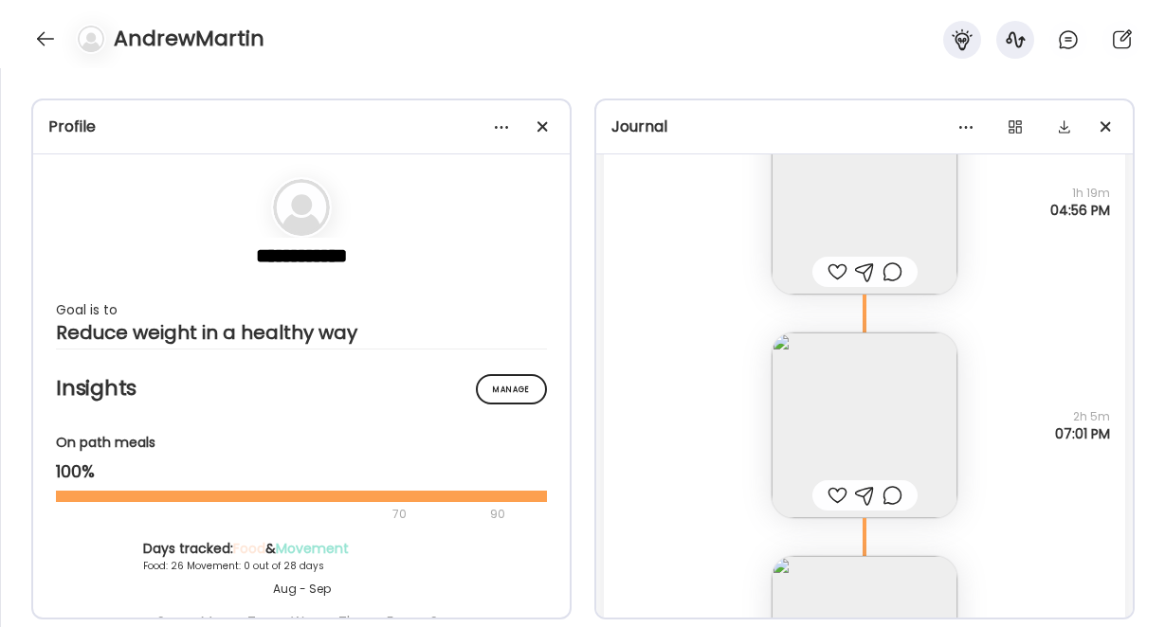
scroll to position [42396, 0]
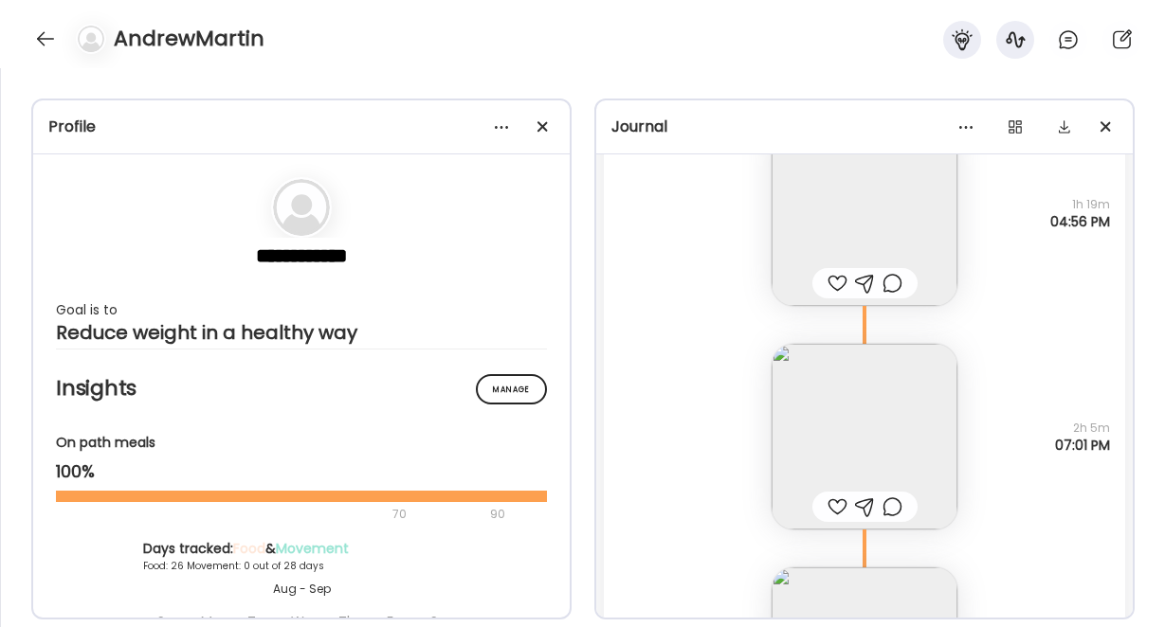
click at [877, 433] on img at bounding box center [864, 437] width 186 height 186
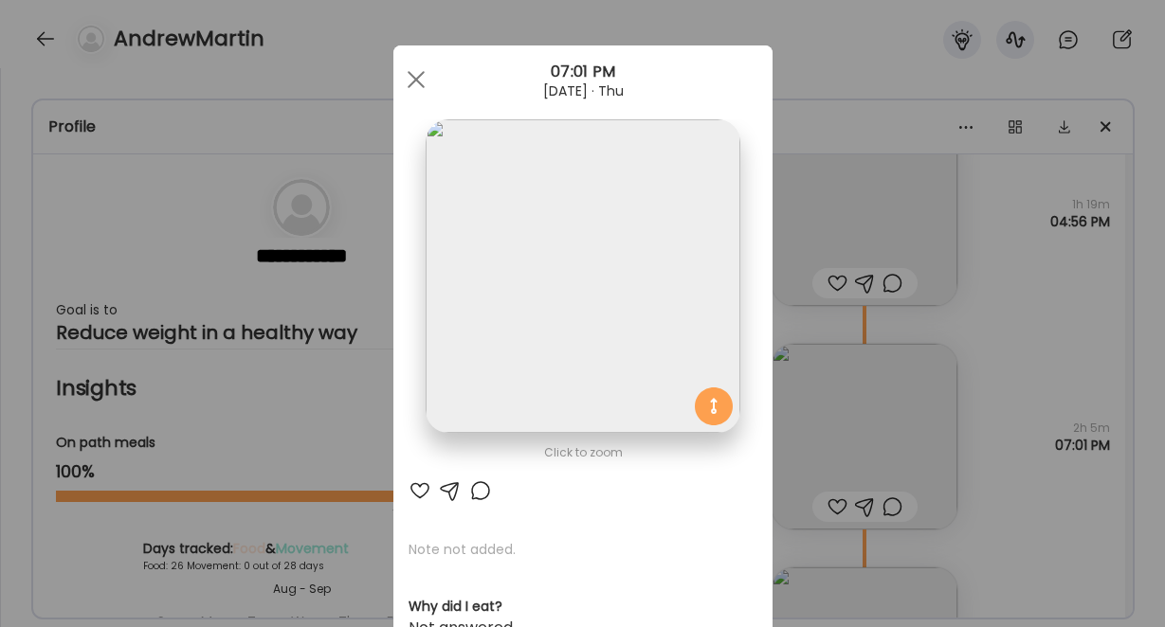
click at [629, 314] on img at bounding box center [582, 276] width 314 height 314
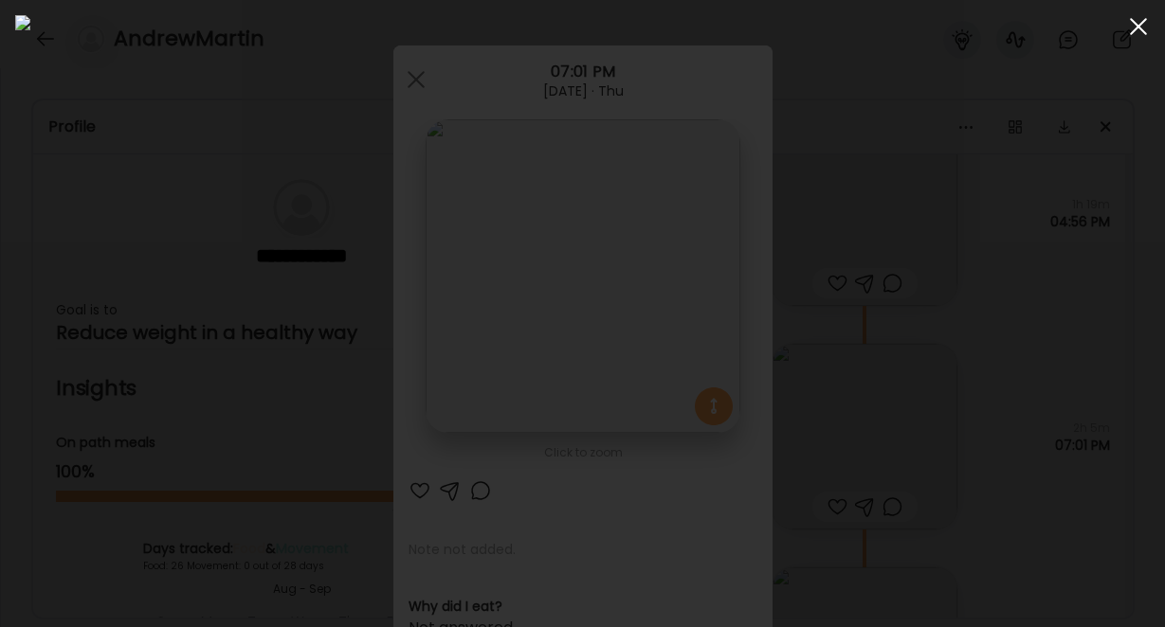
click at [1138, 23] on span at bounding box center [1138, 26] width 17 height 17
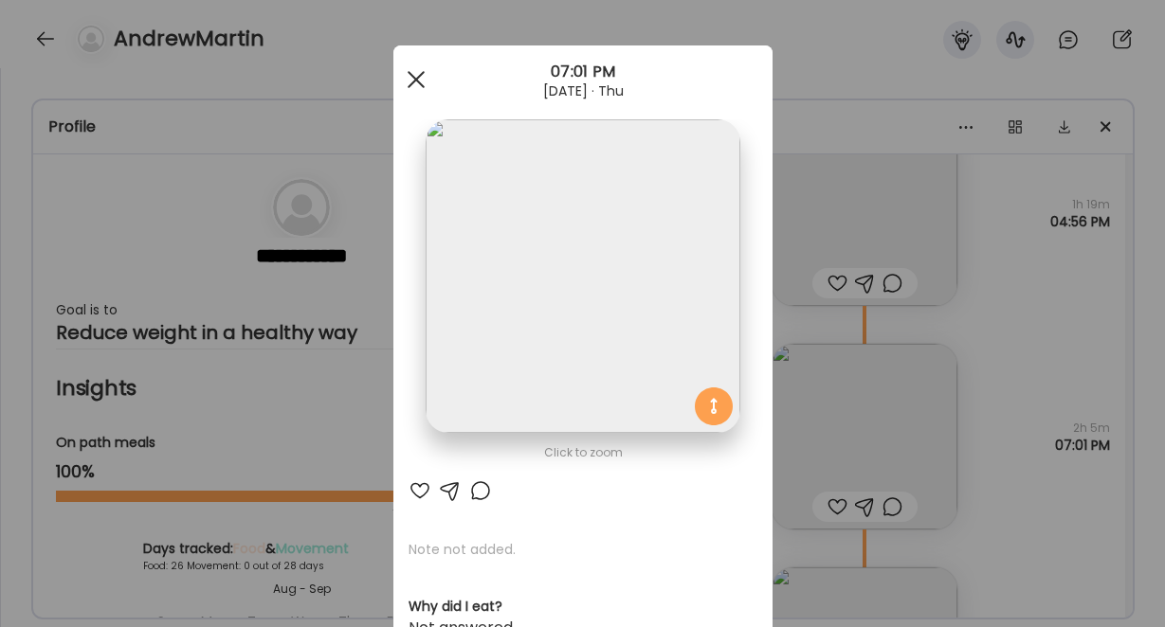
click at [417, 77] on span at bounding box center [415, 79] width 17 height 17
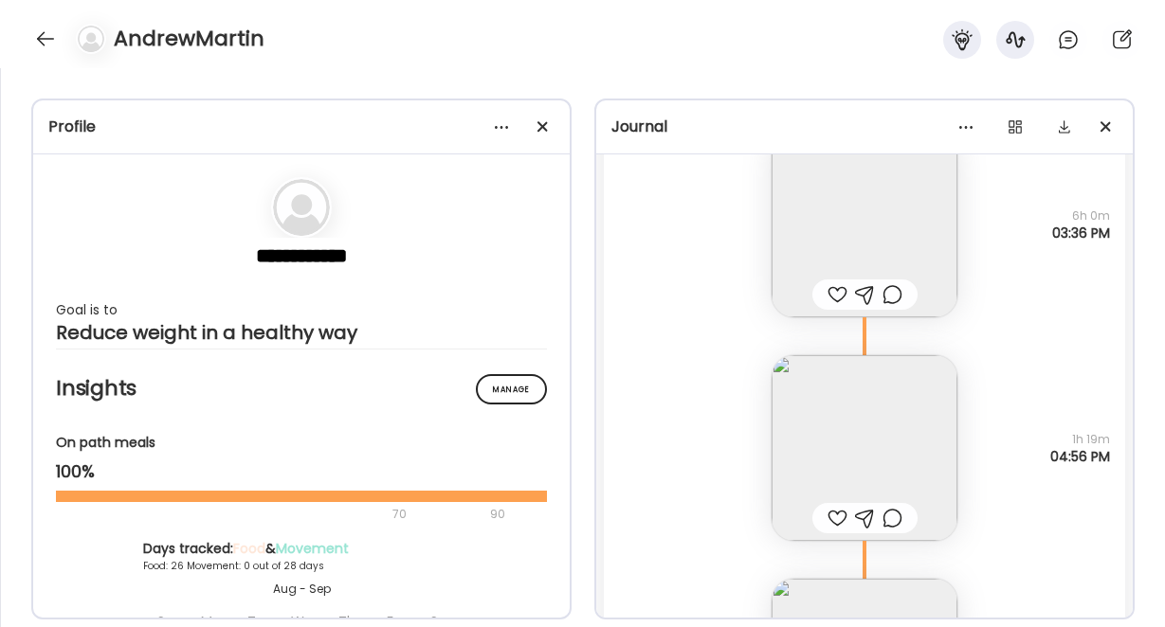
scroll to position [42162, 0]
click at [847, 438] on img at bounding box center [864, 447] width 186 height 186
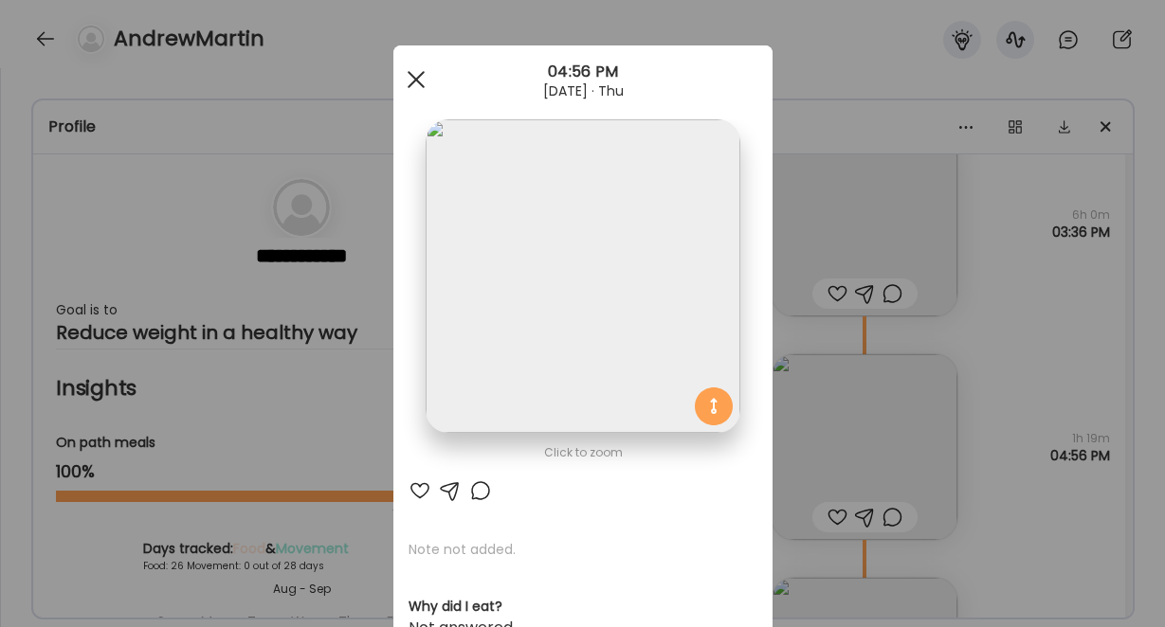
click at [418, 81] on span at bounding box center [415, 79] width 17 height 17
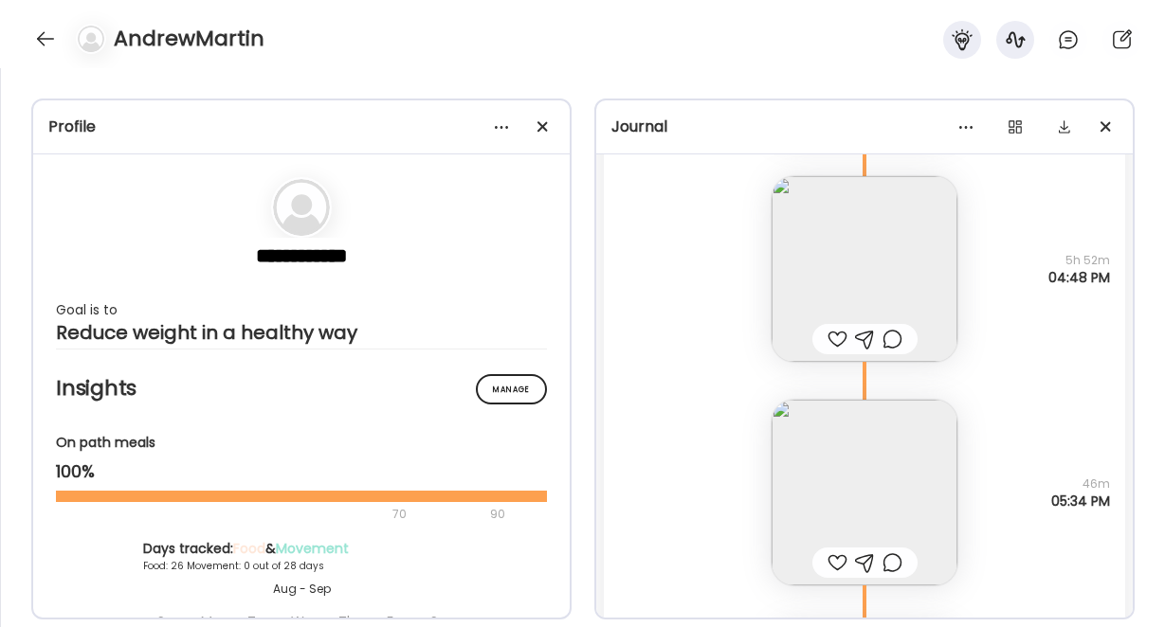
scroll to position [37139, 0]
